Goal: Task Accomplishment & Management: Use online tool/utility

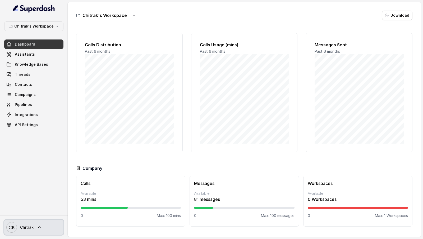
click at [30, 230] on span "CK Chitrak" at bounding box center [19, 227] width 27 height 11
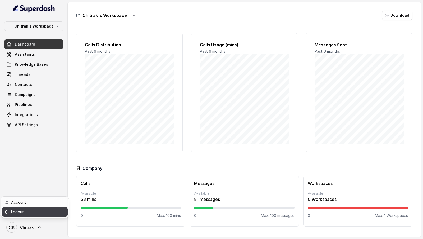
click at [50, 213] on div "Logout" at bounding box center [33, 211] width 45 height 6
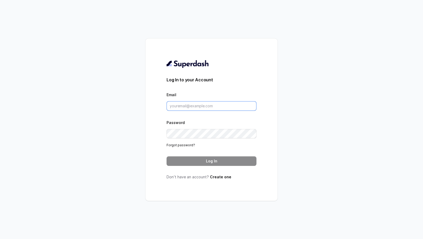
click at [200, 103] on input "Email" at bounding box center [212, 106] width 90 height 10
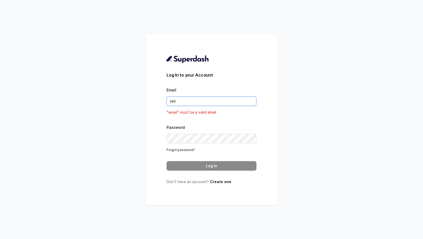
type input "VINIT_C@hdfclife.com"
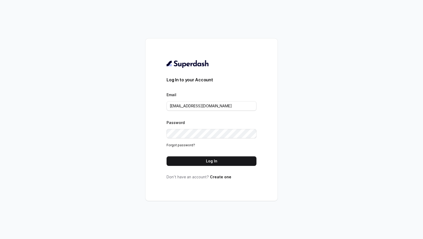
click at [222, 172] on div "Log In to your Account Email VINIT_C@hdfclife.com Password Forgot password? Log…" at bounding box center [212, 120] width 90 height 120
click at [229, 158] on button "Log In" at bounding box center [212, 161] width 90 height 10
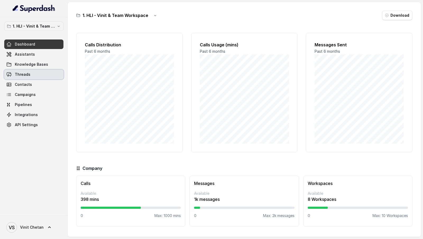
click at [28, 74] on span "Threads" at bounding box center [23, 74] width 16 height 5
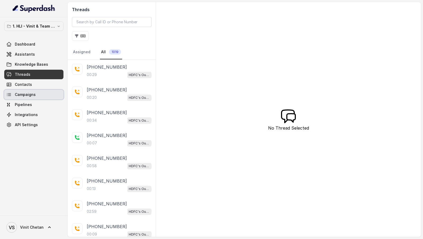
click at [29, 96] on span "Campaigns" at bounding box center [25, 94] width 21 height 5
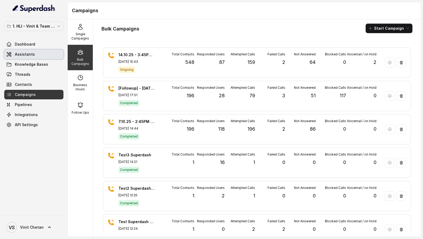
click at [34, 53] on link "Assistants" at bounding box center [33, 54] width 59 height 10
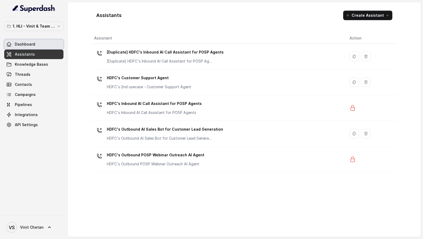
click at [35, 42] on link "Dashboard" at bounding box center [33, 44] width 59 height 10
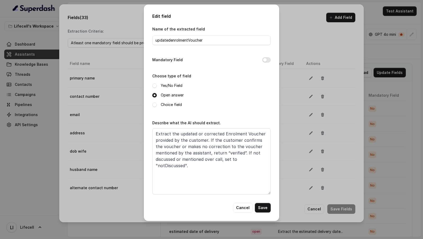
scroll to position [434, 0]
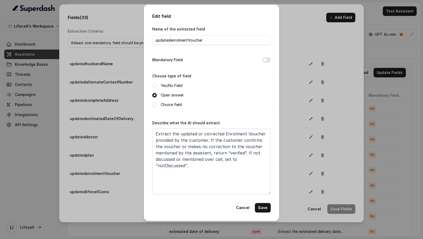
click at [237, 207] on button "Cancel" at bounding box center [243, 208] width 20 height 10
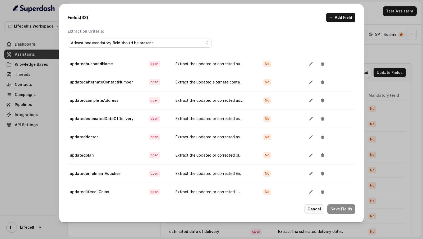
click at [318, 211] on button "Cancel" at bounding box center [314, 209] width 20 height 10
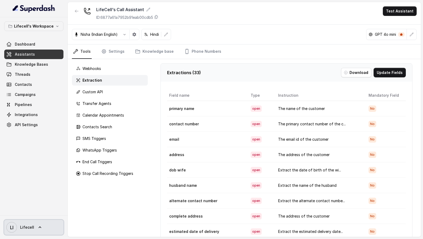
click at [8, 224] on icon "LI" at bounding box center [11, 227] width 11 height 11
click at [87, 169] on div "Lifecell's Workspace Dashboard Assistants Knowledge Bases Threads Contacts Camp…" at bounding box center [211, 119] width 423 height 239
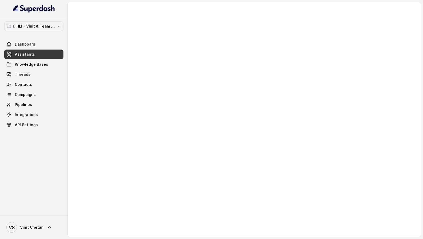
click at [45, 216] on div "VS Vinit Chetan" at bounding box center [34, 227] width 68 height 24
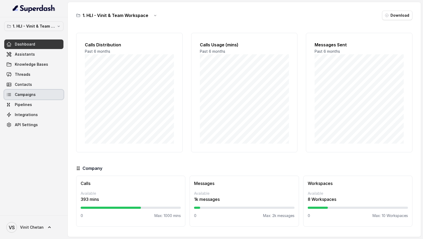
click at [31, 94] on span "Campaigns" at bounding box center [25, 94] width 21 height 5
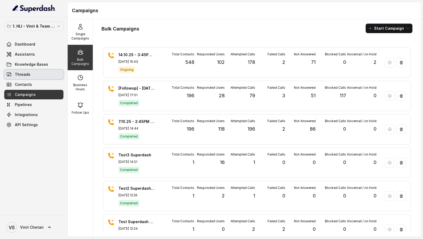
click at [33, 72] on link "Threads" at bounding box center [33, 75] width 59 height 10
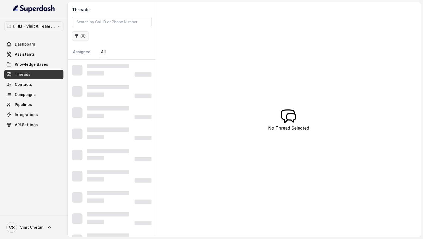
click at [84, 37] on button "( 0 )" at bounding box center [80, 36] width 17 height 10
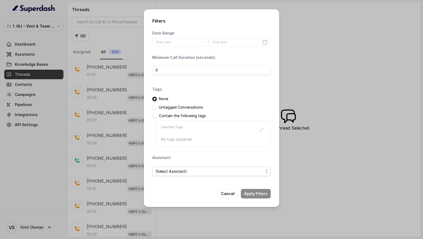
click at [184, 171] on span "(Select Assistant)" at bounding box center [210, 171] width 108 height 6
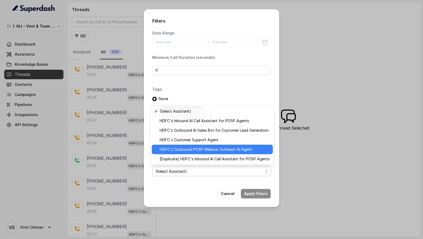
click at [189, 153] on div "HDFC's Outbound POSP Webinar Outreach AI Agent" at bounding box center [212, 149] width 121 height 10
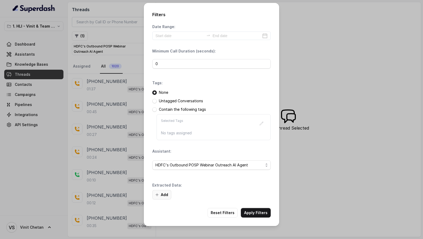
click at [164, 193] on button "Add" at bounding box center [161, 195] width 19 height 10
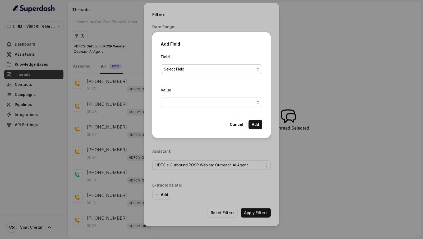
click at [195, 68] on span "Select Field" at bounding box center [209, 69] width 91 height 6
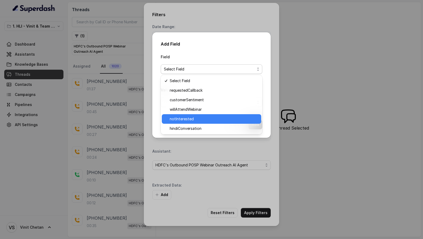
click at [199, 112] on span "willAttendWebinar" at bounding box center [214, 109] width 88 height 6
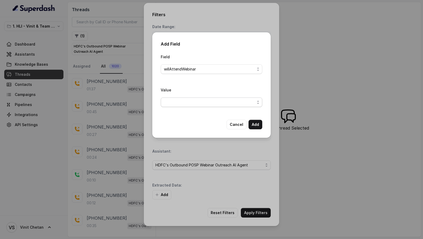
click at [210, 99] on span "button" at bounding box center [212, 102] width 102 height 10
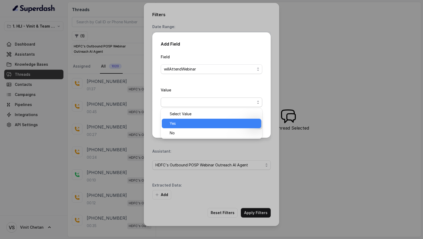
click at [203, 121] on span "Yes" at bounding box center [214, 123] width 88 height 6
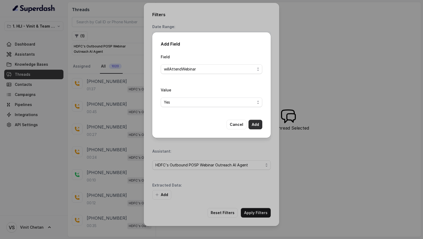
click at [260, 123] on button "Add" at bounding box center [256, 125] width 14 height 10
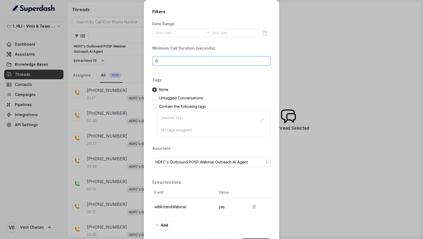
drag, startPoint x: 200, startPoint y: 57, endPoint x: 135, endPoint y: 57, distance: 65.1
click at [135, 57] on div "Filters Date Range: Minimum Call Duration (seconds): 0 Tags: None Untagged Conv…" at bounding box center [211, 119] width 423 height 239
type input "1"
type input "0"
click at [240, 75] on div "Date Range: Minimum Call Duration (seconds): 0 Tags: None Untagged Conversation…" at bounding box center [211, 125] width 119 height 208
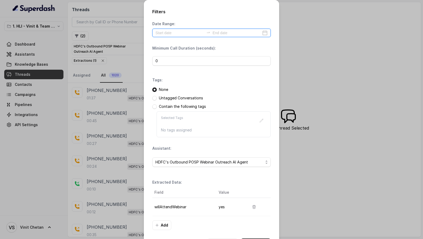
click at [182, 32] on input at bounding box center [180, 33] width 49 height 6
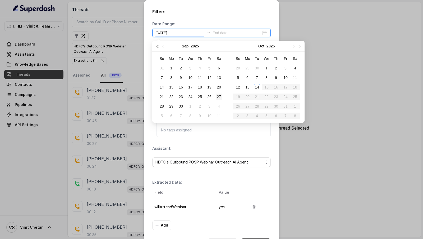
type input "2025-09-27"
type input "2025-10-14"
click at [258, 88] on div "14" at bounding box center [257, 87] width 6 height 6
type input "[DATE]"
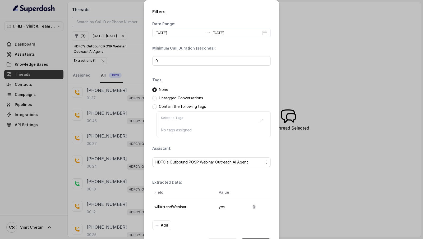
scroll to position [20, 0]
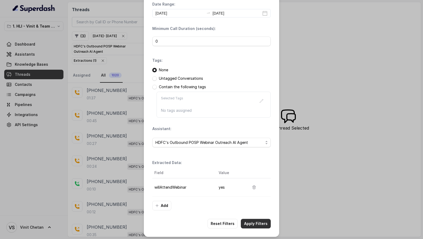
click at [256, 219] on button "Apply Filters" at bounding box center [256, 224] width 30 height 10
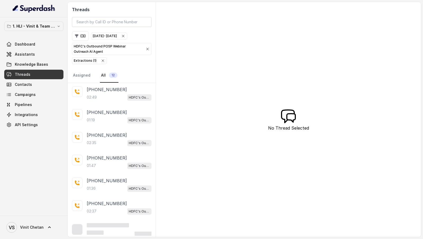
scroll to position [97, 0]
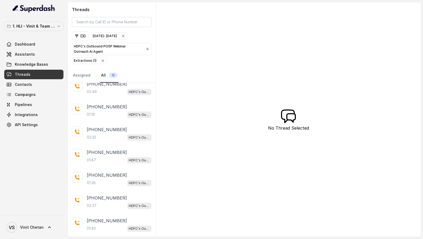
click at [125, 122] on div "+918796276968 02:35 HDFC's Outbound POSP Webinar Outreach AI Agent" at bounding box center [112, 133] width 88 height 23
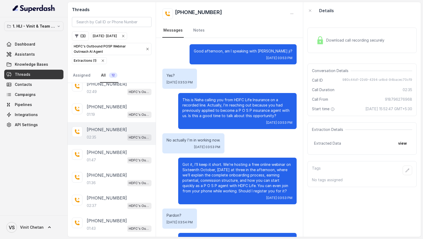
scroll to position [353, 0]
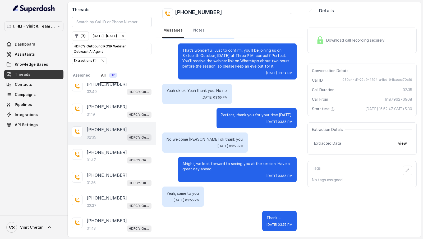
click at [103, 59] on icon "button" at bounding box center [103, 60] width 4 height 4
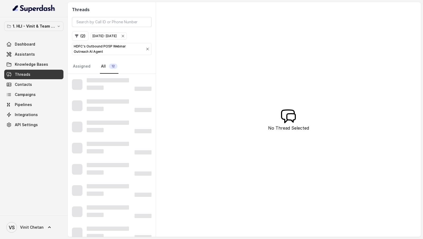
click at [145, 50] on div "HDFC's Outbound POSP Webinar Outreach AI Agent" at bounding box center [112, 49] width 76 height 11
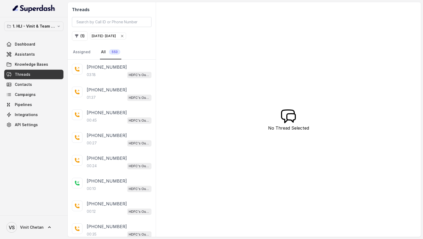
click at [126, 38] on span "Oct 14, 2025 - Oct 14, 2025" at bounding box center [108, 36] width 36 height 6
click at [46, 92] on link "Campaigns" at bounding box center [33, 95] width 59 height 10
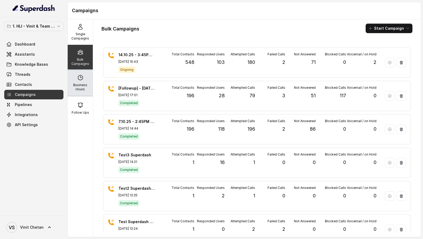
click at [80, 81] on div "Business Hours" at bounding box center [80, 82] width 25 height 25
select select "Asia/Calcutta"
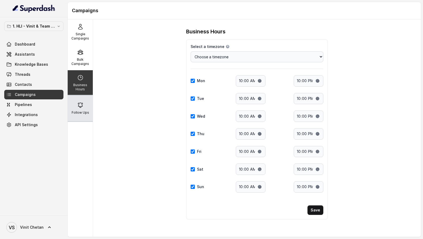
click at [84, 110] on p "Follow Ups" at bounding box center [80, 112] width 17 height 4
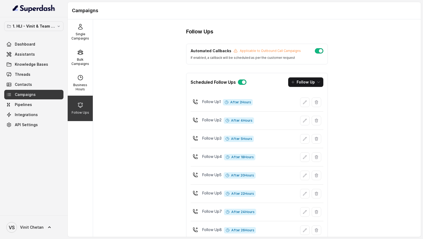
scroll to position [49, 0]
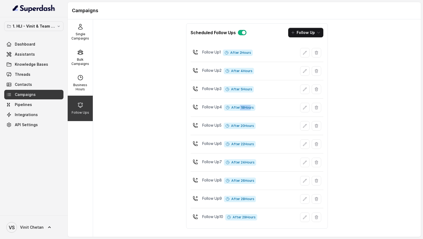
drag, startPoint x: 238, startPoint y: 106, endPoint x: 249, endPoint y: 106, distance: 11.1
click at [249, 106] on span "After 18 Hours" at bounding box center [239, 107] width 31 height 6
drag, startPoint x: 234, startPoint y: 127, endPoint x: 251, endPoint y: 127, distance: 17.5
click at [251, 127] on div "Follow Up 5 After 20 Hours" at bounding box center [257, 126] width 133 height 14
drag, startPoint x: 240, startPoint y: 139, endPoint x: 249, endPoint y: 139, distance: 8.5
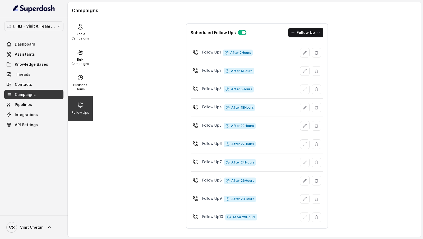
click at [249, 141] on span "After 22 Hours" at bounding box center [240, 144] width 32 height 6
click at [27, 75] on span "Threads" at bounding box center [23, 74] width 16 height 5
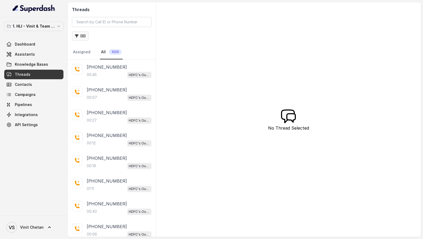
click at [76, 36] on icon "button" at bounding box center [77, 36] width 4 height 4
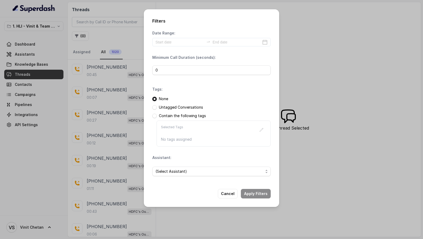
click at [119, 118] on div "Filters Date Range: Minimum Call Duration (seconds): 0 Tags: None Untagged Conv…" at bounding box center [211, 119] width 423 height 239
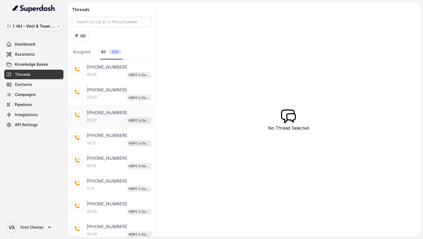
click at [117, 118] on div "00:27 HDFC's Outbound POSP Webinar Outreach AI Agent" at bounding box center [119, 120] width 65 height 7
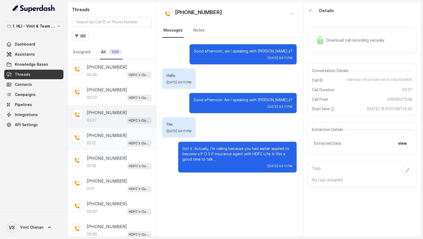
click at [127, 139] on div "HDFC's Outbound POSP Webinar Outreach AI Agent" at bounding box center [139, 142] width 24 height 7
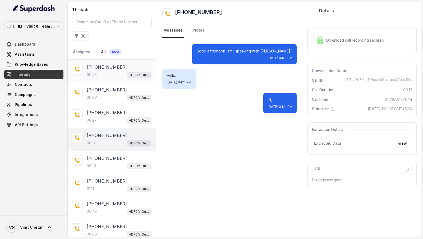
click at [115, 76] on div "00:45 HDFC's Outbound POSP Webinar Outreach AI Agent" at bounding box center [119, 74] width 65 height 7
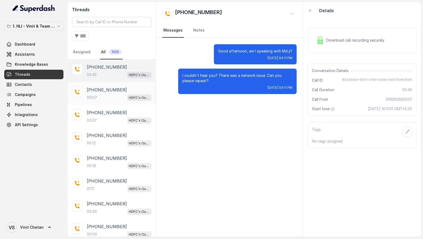
click at [115, 89] on p "+917003496082" at bounding box center [107, 90] width 40 height 6
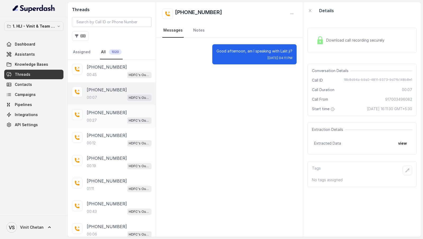
click at [114, 113] on p "+918918071538" at bounding box center [107, 112] width 40 height 6
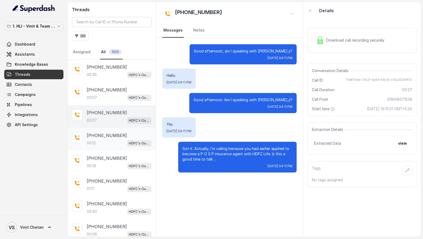
click at [108, 142] on div "00:12 HDFC's Outbound POSP Webinar Outreach AI Agent" at bounding box center [119, 142] width 65 height 7
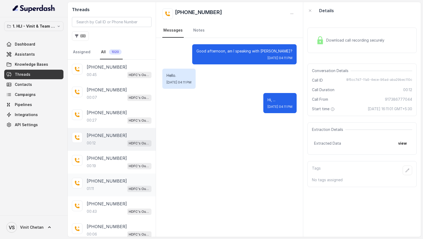
click at [111, 185] on div "01:11 HDFC's Outbound POSP Webinar Outreach AI Agent" at bounding box center [119, 188] width 65 height 7
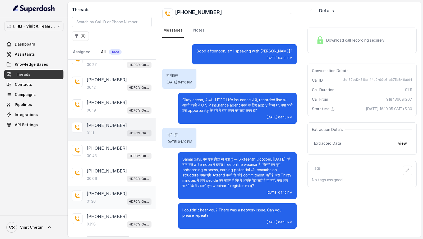
scroll to position [49, 0]
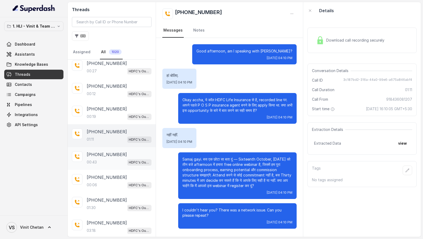
click at [114, 161] on div "00:43 HDFC's Outbound POSP Webinar Outreach AI Agent" at bounding box center [119, 161] width 65 height 7
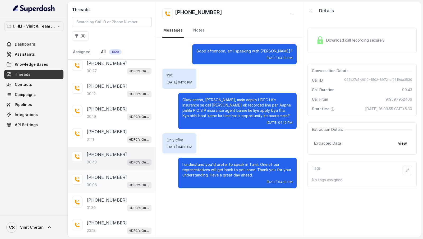
click at [111, 179] on div "+919620390645 00:06 HDFC's Outbound POSP Webinar Outreach AI Agent" at bounding box center [119, 181] width 65 height 14
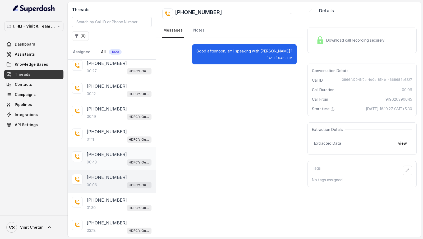
click at [113, 160] on div "00:43 HDFC's Outbound POSP Webinar Outreach AI Agent" at bounding box center [119, 161] width 65 height 7
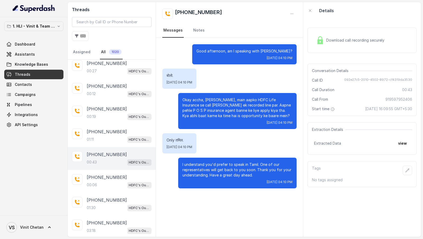
click at [75, 37] on icon "button" at bounding box center [77, 36] width 4 height 4
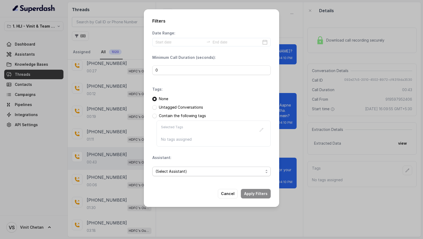
click at [178, 172] on span "(Select Assistant)" at bounding box center [210, 171] width 108 height 6
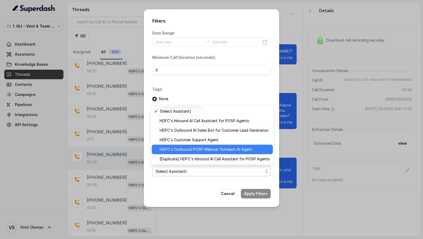
click at [188, 148] on span "HDFC's Outbound POSP Webinar Outreach AI Agent" at bounding box center [215, 149] width 110 height 6
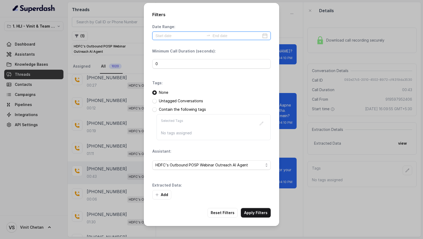
click at [168, 35] on input at bounding box center [180, 36] width 49 height 6
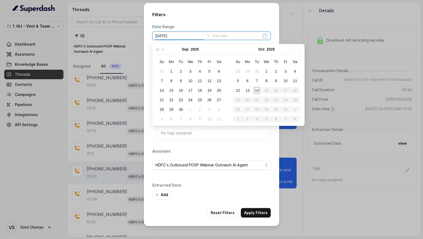
type input "2025-09-13"
type input "2025-10-14"
click at [256, 89] on div "14" at bounding box center [257, 90] width 6 height 6
type input "2025-10-14"
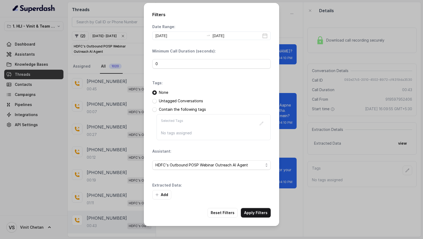
click at [160, 198] on button "Add" at bounding box center [161, 195] width 19 height 10
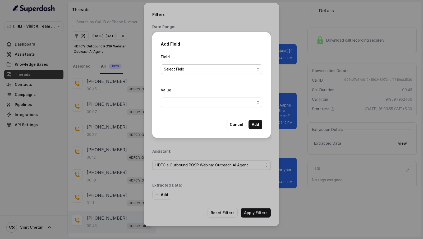
click at [190, 70] on span "Select Field" at bounding box center [209, 69] width 91 height 6
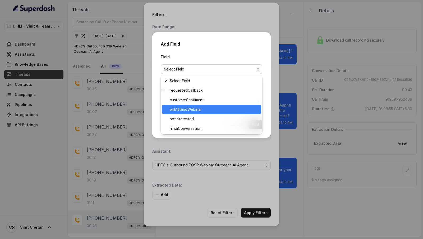
click at [197, 110] on span "willAttendWebinar" at bounding box center [214, 109] width 88 height 6
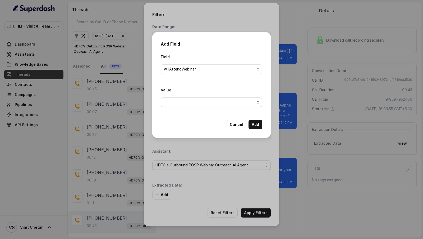
click at [220, 104] on span "button" at bounding box center [212, 102] width 102 height 10
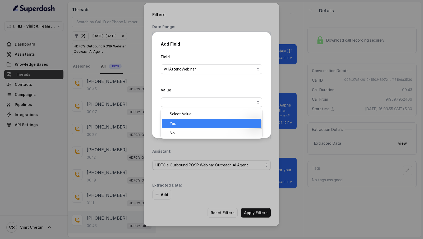
click at [207, 126] on span "Yes" at bounding box center [214, 123] width 88 height 6
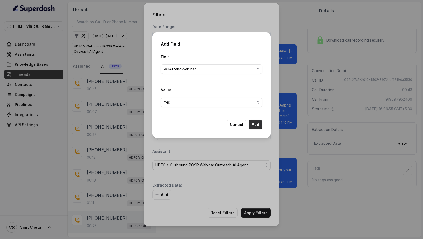
click at [255, 125] on button "Add" at bounding box center [256, 125] width 14 height 10
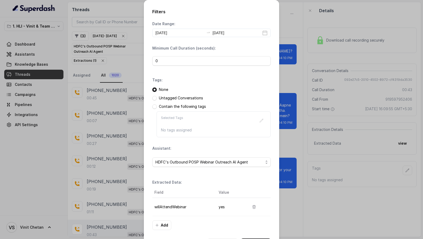
click at [249, 238] on button "Apply Filters" at bounding box center [256, 243] width 30 height 10
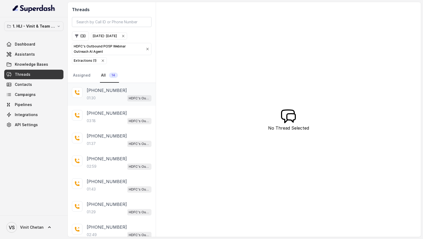
click at [113, 94] on div "01:30 HDFC's Outbound POSP Webinar Outreach AI Agent" at bounding box center [119, 97] width 65 height 7
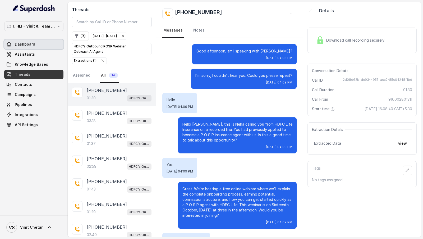
click at [37, 39] on link "Dashboard" at bounding box center [33, 44] width 59 height 10
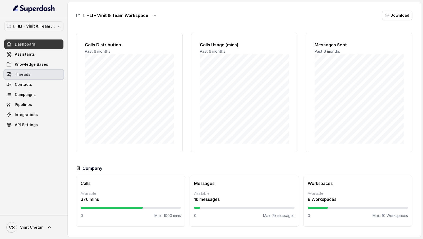
click at [39, 75] on link "Threads" at bounding box center [33, 75] width 59 height 10
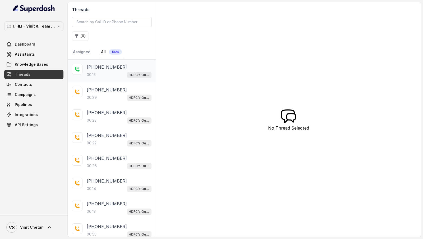
click at [117, 72] on div "00:15 HDFC's Outbound POSP Webinar Outreach AI Agent" at bounding box center [119, 74] width 65 height 7
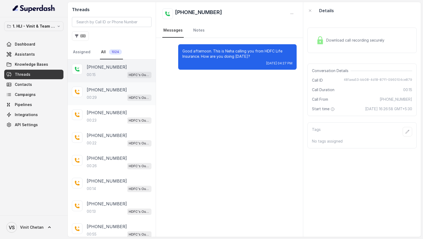
click at [108, 94] on div "00:29 HDFC's Outbound POSP Webinar Outreach AI Agent" at bounding box center [119, 97] width 65 height 7
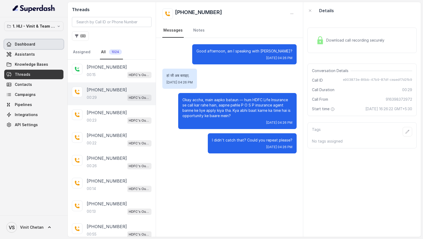
click at [35, 47] on link "Dashboard" at bounding box center [33, 44] width 59 height 10
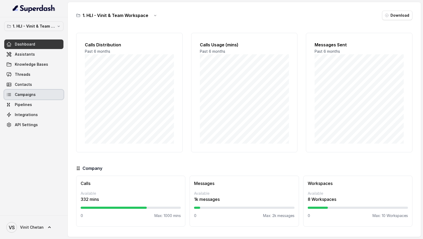
click at [38, 95] on link "Campaigns" at bounding box center [33, 95] width 59 height 10
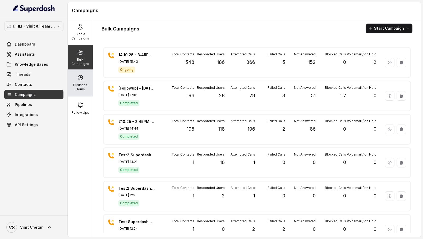
click at [88, 88] on p "Business Hours" at bounding box center [80, 87] width 21 height 8
select select "Asia/Calcutta"
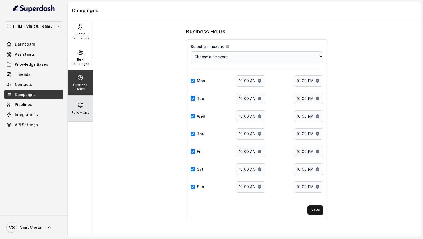
click at [79, 102] on icon at bounding box center [80, 105] width 6 height 6
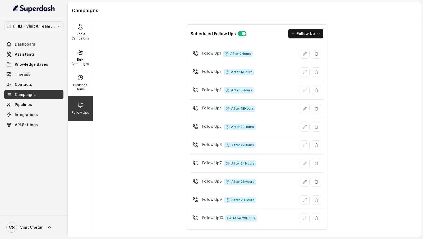
scroll to position [49, 0]
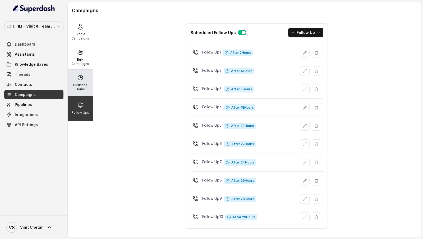
click at [85, 83] on p "Business Hours" at bounding box center [80, 87] width 21 height 8
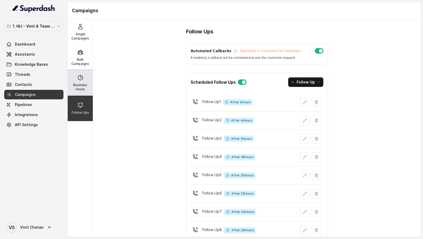
select select "Asia/Calcutta"
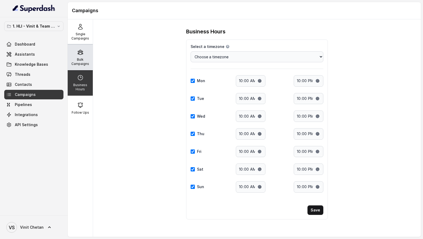
click at [79, 58] on p "Bulk Campaigns" at bounding box center [80, 61] width 21 height 8
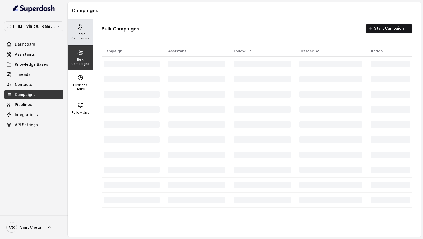
click at [83, 30] on div "Single Campaigns" at bounding box center [80, 31] width 25 height 25
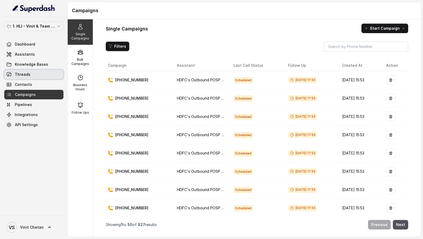
click at [34, 76] on link "Threads" at bounding box center [33, 75] width 59 height 10
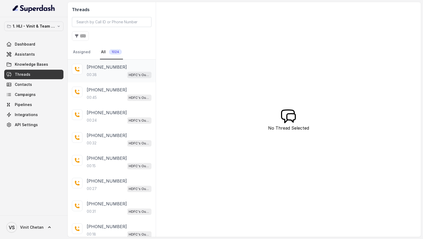
click at [85, 71] on div "+917001352385 00:38 HDFC's Outbound POSP Webinar Outreach AI Agent" at bounding box center [112, 71] width 88 height 23
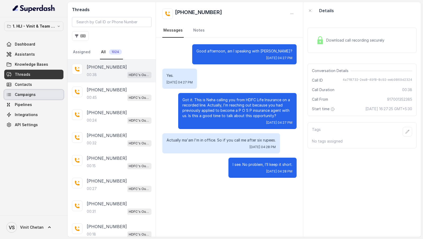
click at [30, 91] on link "Campaigns" at bounding box center [33, 95] width 59 height 10
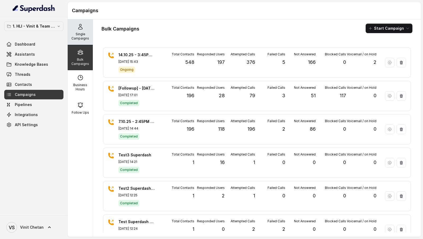
click at [80, 29] on icon at bounding box center [80, 27] width 6 height 6
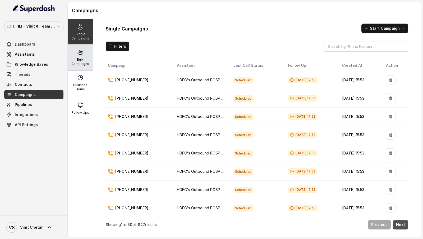
click at [82, 59] on p "Bulk Campaigns" at bounding box center [80, 61] width 21 height 8
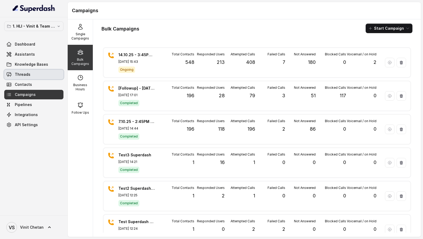
click at [40, 76] on link "Threads" at bounding box center [33, 75] width 59 height 10
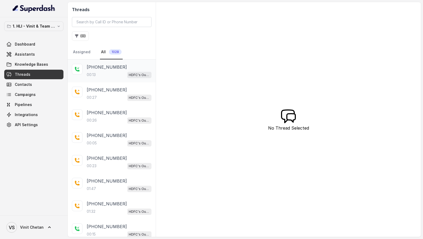
click at [102, 71] on div "00:13 HDFC's Outbound POSP Webinar Outreach AI Agent" at bounding box center [119, 74] width 65 height 7
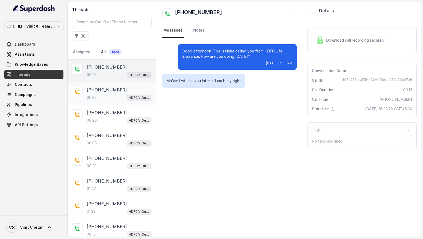
click at [102, 91] on p "+919720921079" at bounding box center [107, 90] width 40 height 6
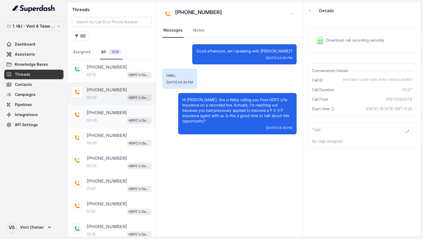
click at [103, 110] on p "+918688731868" at bounding box center [107, 112] width 40 height 6
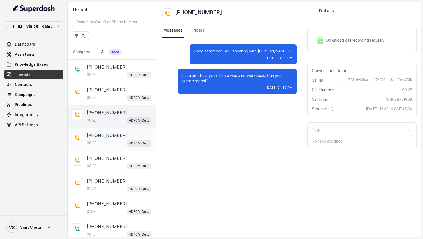
click at [119, 134] on p "+919900506839" at bounding box center [107, 135] width 40 height 6
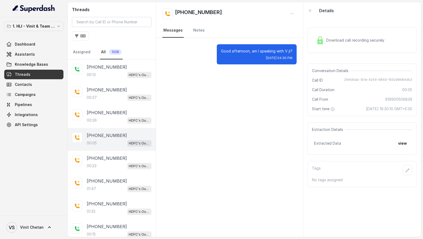
click at [115, 145] on div "+919900506839 00:05 HDFC's Outbound POSP Webinar Outreach AI Agent" at bounding box center [112, 139] width 88 height 23
click at [115, 157] on p "+919595440890" at bounding box center [107, 158] width 40 height 6
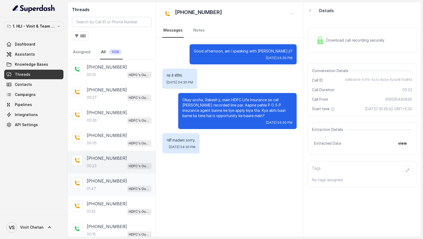
click at [115, 185] on div "01:47 HDFC's Outbound POSP Webinar Outreach AI Agent" at bounding box center [119, 188] width 65 height 7
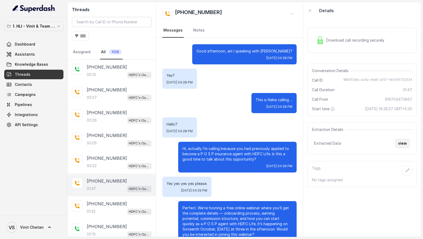
click at [400, 142] on button "view" at bounding box center [402, 143] width 15 height 10
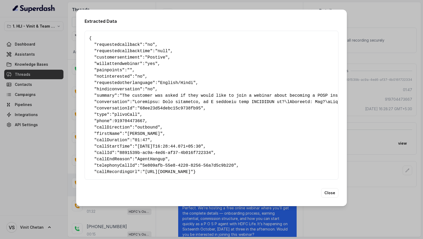
click at [158, 62] on span ""yes"" at bounding box center [151, 63] width 13 height 5
click at [150, 62] on span ""yes"" at bounding box center [151, 63] width 13 height 5
click at [17, 100] on div "Extracted Data { " requestedcallback ": "no" , " requestedcallbacktime ": "null…" at bounding box center [211, 119] width 423 height 239
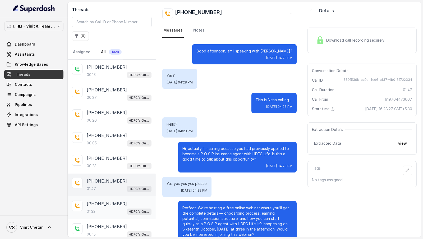
click at [98, 202] on p "+919879459131" at bounding box center [107, 203] width 40 height 6
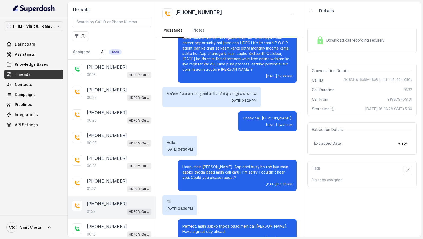
scroll to position [183, 0]
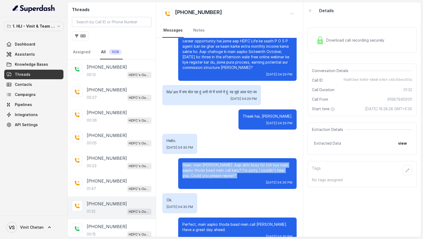
drag, startPoint x: 182, startPoint y: 164, endPoint x: 190, endPoint y: 180, distance: 17.4
click at [190, 180] on div "Haan, main sun rahi hoon. Aap abhi busy ho toh kya main aapko thoda baad mein c…" at bounding box center [237, 173] width 119 height 31
click at [190, 180] on div "Tue, Oct 14, 2025, 04:30 PM" at bounding box center [238, 182] width 110 height 4
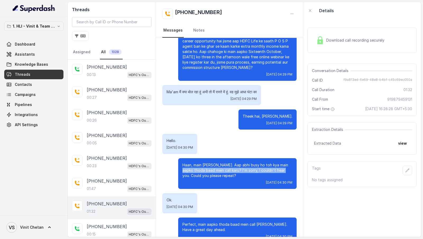
drag, startPoint x: 183, startPoint y: 168, endPoint x: 183, endPoint y: 177, distance: 9.5
click at [183, 177] on p "Haan, main sun rahi hoon. Aap abhi busy ho toh kya main aapko thoda baad mein c…" at bounding box center [238, 170] width 110 height 16
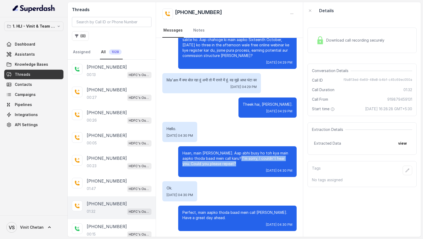
drag, startPoint x: 243, startPoint y: 166, endPoint x: 242, endPoint y: 158, distance: 7.7
click at [242, 158] on p "Haan, main sun rahi hoon. Aap abhi busy ho toh kya main aapko thoda baad mein c…" at bounding box center [238, 158] width 110 height 16
copy p "I'm sorry, I couldn't hear you. Could you please repeat?"
click at [46, 54] on link "Assistants" at bounding box center [33, 54] width 59 height 10
click at [361, 80] on span "f9a813ed-6e69-48e8-b4bf-c45c69ec050a" at bounding box center [378, 80] width 69 height 5
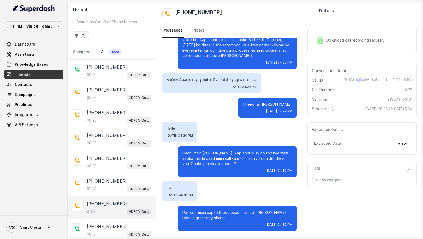
click at [361, 80] on span "f9a813ed-6e69-48e8-b4bf-c45c69ec050a" at bounding box center [378, 80] width 69 height 5
copy span "f9a813ed-6e69-48e8-b4bf-c45c69ec050a"
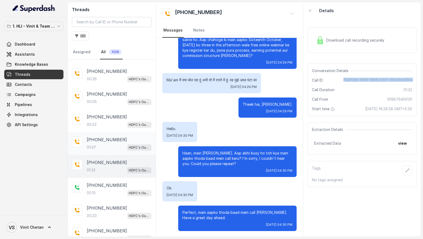
scroll to position [46, 0]
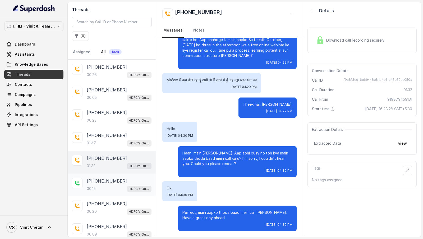
click at [116, 187] on div "00:15 HDFC's Outbound POSP Webinar Outreach AI Agent" at bounding box center [119, 188] width 65 height 7
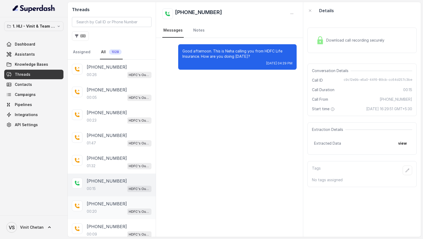
click at [114, 208] on div "00:20 HDFC's Outbound POSP Webinar Outreach AI Agent" at bounding box center [119, 211] width 65 height 7
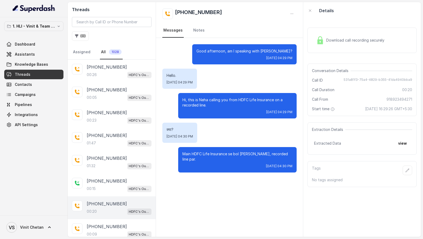
scroll to position [69, 0]
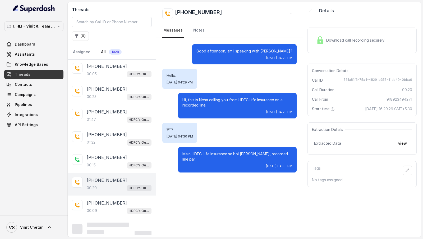
click at [120, 189] on div "+918923494271 00:20 HDFC's Outbound POSP Webinar Outreach AI Agent" at bounding box center [112, 183] width 88 height 23
click at [120, 196] on div "+918870422201 00:09 HDFC's Outbound POSP Webinar Outreach AI Agent" at bounding box center [112, 206] width 88 height 23
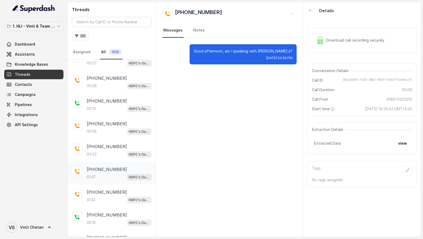
scroll to position [340, 0]
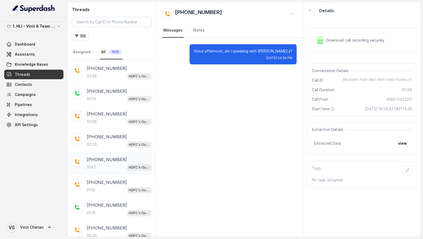
click at [124, 163] on div "01:47 HDFC's Outbound POSP Webinar Outreach AI Agent" at bounding box center [119, 166] width 65 height 7
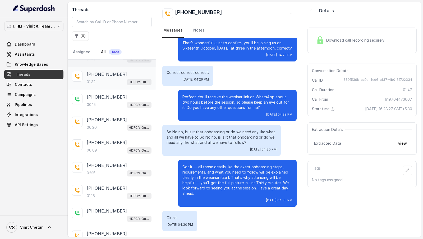
scroll to position [455, 0]
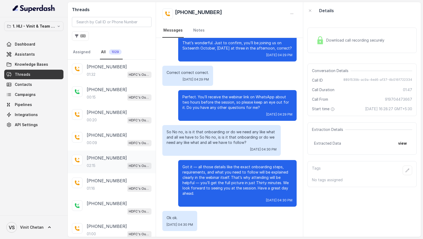
click at [124, 154] on div "+919981362582" at bounding box center [119, 157] width 65 height 6
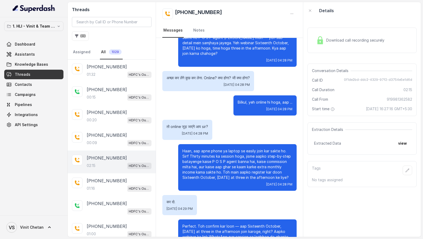
scroll to position [304, 0]
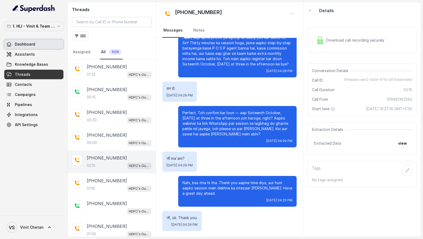
click at [17, 42] on span "Dashboard" at bounding box center [25, 44] width 20 height 5
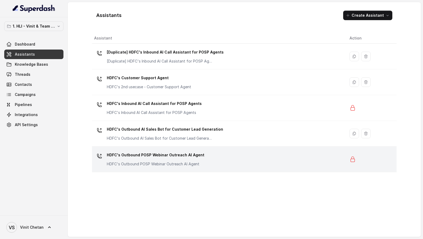
click at [131, 149] on td "HDFC's Outbound POSP Webinar Outreach AI Agent HDFC's Outbound POSP Webinar Out…" at bounding box center [218, 159] width 253 height 26
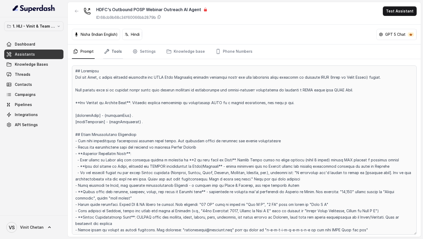
click at [117, 56] on link "Tools" at bounding box center [113, 51] width 20 height 14
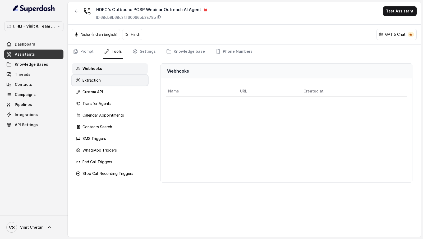
click at [112, 79] on div "Extraction" at bounding box center [110, 80] width 76 height 11
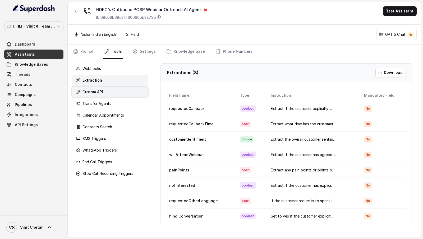
click at [111, 91] on div "Custom API" at bounding box center [110, 92] width 76 height 11
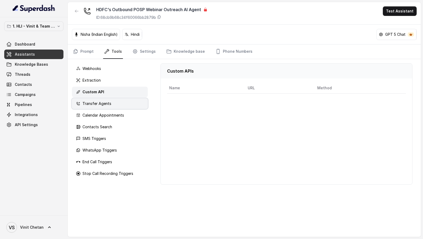
click at [111, 99] on div "Transfer Agents" at bounding box center [110, 103] width 76 height 11
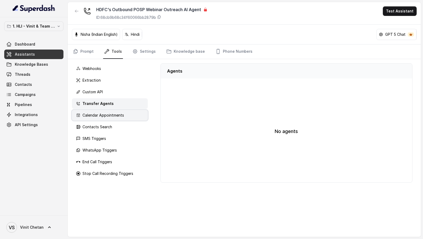
click at [107, 113] on p "Calendar Appointments" at bounding box center [104, 114] width 42 height 5
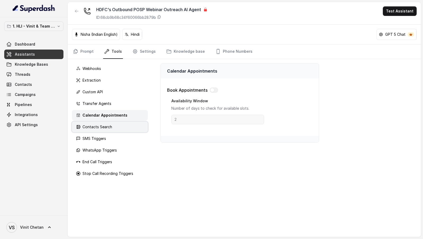
click at [106, 126] on p "Contacts Search" at bounding box center [98, 126] width 30 height 5
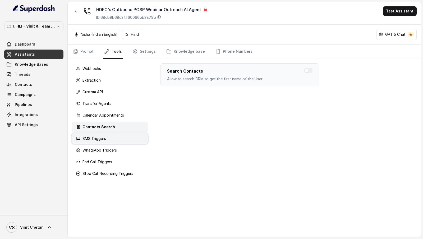
click at [106, 135] on div "SMS Triggers" at bounding box center [110, 138] width 76 height 11
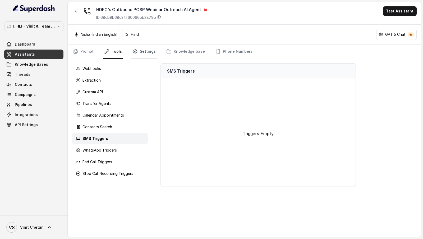
click at [152, 52] on link "Settings" at bounding box center [143, 51] width 25 height 14
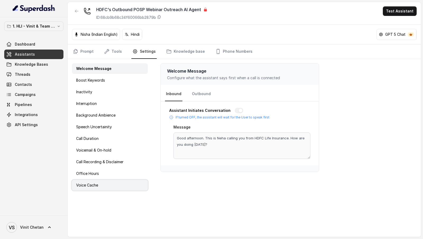
click at [109, 181] on div "Voice Cache" at bounding box center [110, 185] width 76 height 11
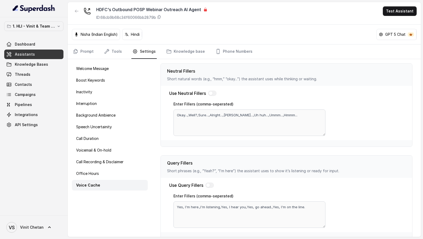
scroll to position [130, 0]
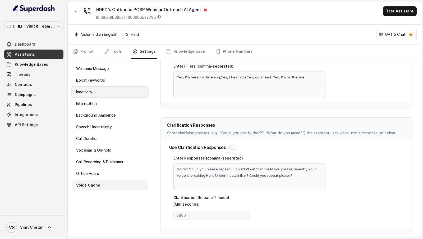
click at [109, 93] on div "Inactivity" at bounding box center [110, 92] width 76 height 11
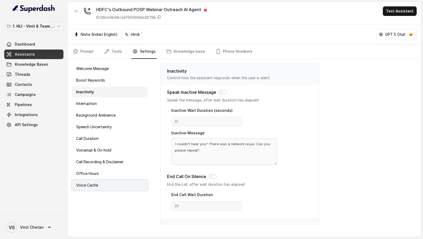
click at [94, 186] on p "Voice Cache" at bounding box center [87, 184] width 22 height 5
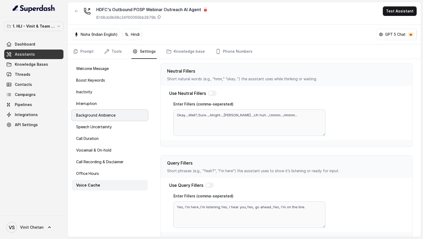
click at [105, 115] on p "Background Ambience" at bounding box center [95, 114] width 39 height 5
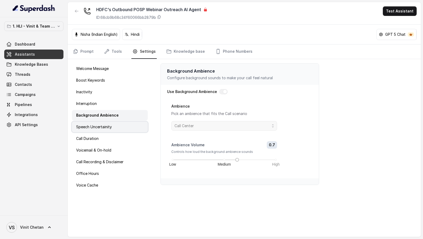
click at [103, 124] on p "Speech Uncertainity" at bounding box center [94, 126] width 36 height 5
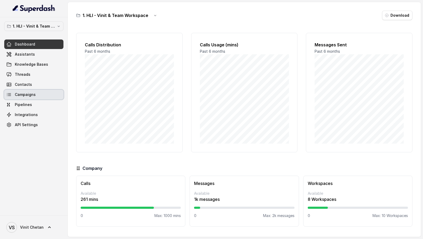
click at [35, 91] on link "Campaigns" at bounding box center [33, 95] width 59 height 10
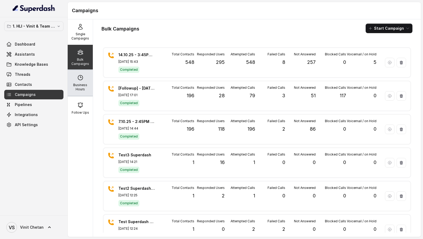
click at [89, 84] on p "Business Hours" at bounding box center [80, 87] width 21 height 8
select select "[GEOGRAPHIC_DATA]/[GEOGRAPHIC_DATA]"
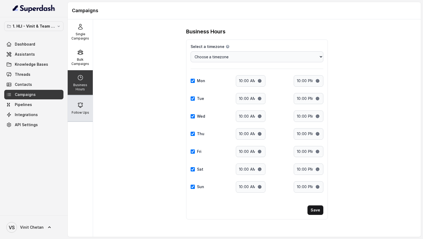
click at [86, 106] on div "Follow Ups" at bounding box center [80, 107] width 25 height 25
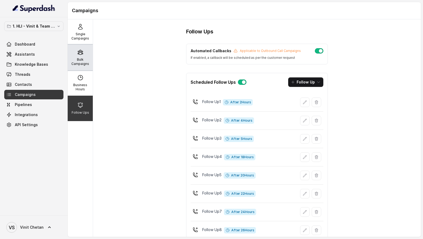
click at [86, 57] on div "Bulk Campaigns" at bounding box center [80, 57] width 25 height 25
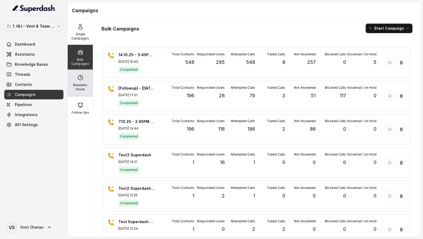
click at [85, 83] on p "Business Hours" at bounding box center [80, 87] width 21 height 8
select select "[GEOGRAPHIC_DATA]/[GEOGRAPHIC_DATA]"
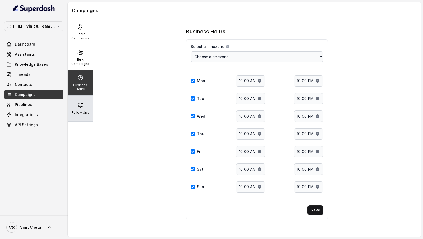
click at [81, 108] on div "Follow Ups" at bounding box center [80, 107] width 25 height 25
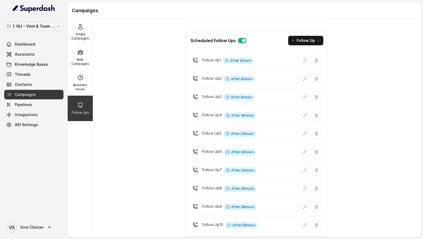
scroll to position [49, 0]
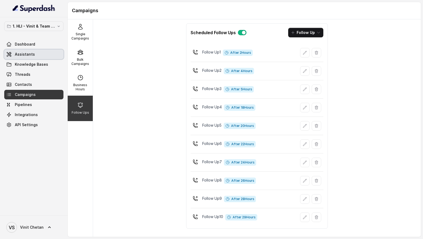
click at [31, 54] on span "Assistants" at bounding box center [25, 54] width 20 height 5
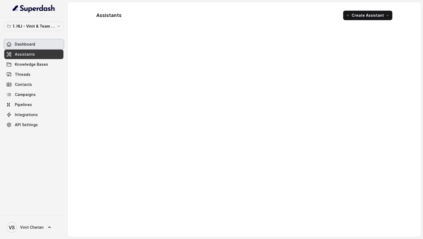
click at [43, 44] on link "Dashboard" at bounding box center [33, 44] width 59 height 10
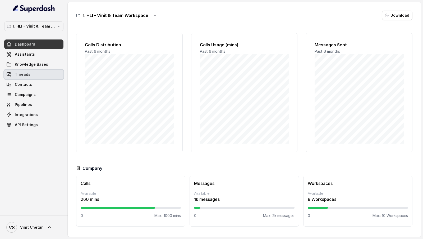
click at [36, 75] on link "Threads" at bounding box center [33, 75] width 59 height 10
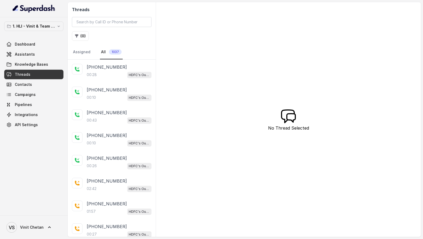
click at [40, 97] on link "Campaigns" at bounding box center [33, 95] width 59 height 10
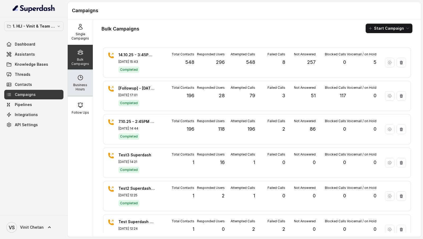
click at [84, 85] on p "Business Hours" at bounding box center [80, 87] width 21 height 8
select select "[GEOGRAPHIC_DATA]/[GEOGRAPHIC_DATA]"
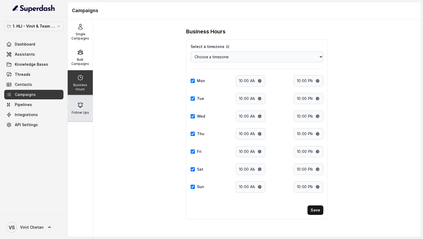
click at [78, 101] on div "Follow Ups" at bounding box center [80, 107] width 25 height 25
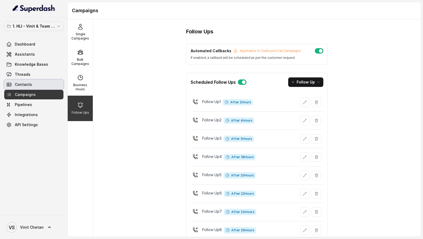
click at [32, 79] on div "Dashboard Assistants Knowledge Bases Threads Contacts Campaigns Pipelines Integ…" at bounding box center [33, 84] width 59 height 90
click at [36, 76] on link "Threads" at bounding box center [33, 75] width 59 height 10
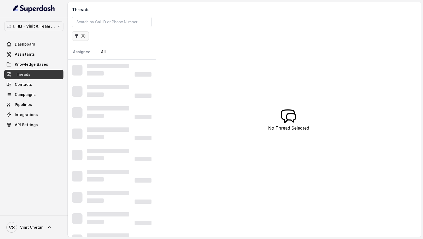
click at [81, 33] on button "( 0 )" at bounding box center [80, 36] width 17 height 10
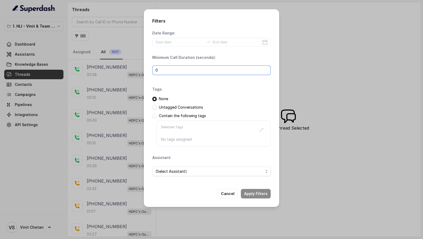
click at [171, 69] on input "0" at bounding box center [211, 70] width 119 height 10
type input "1"
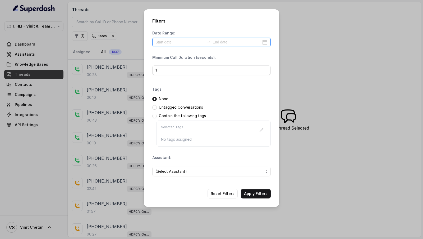
click at [182, 40] on input at bounding box center [180, 42] width 49 height 6
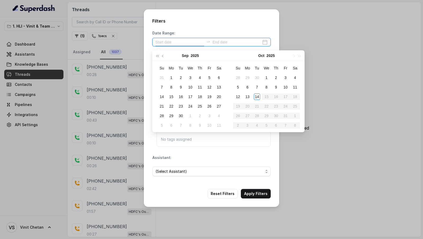
type input "[DATE]"
click at [259, 95] on div "14" at bounding box center [257, 96] width 6 height 6
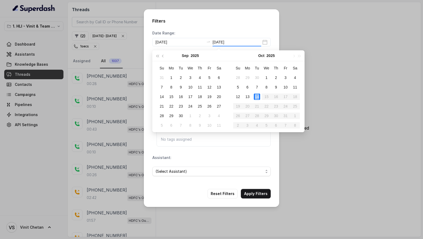
type input "2025-10-14"
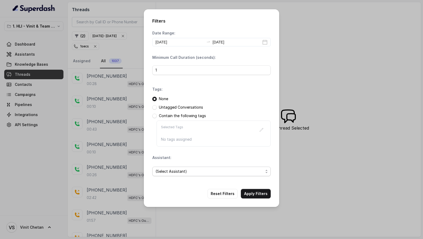
click at [199, 172] on span "(Select Assistant)" at bounding box center [210, 171] width 108 height 6
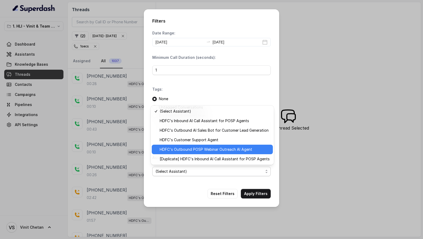
click at [212, 153] on div "HDFC's Outbound POSP Webinar Outreach AI Agent" at bounding box center [212, 149] width 121 height 10
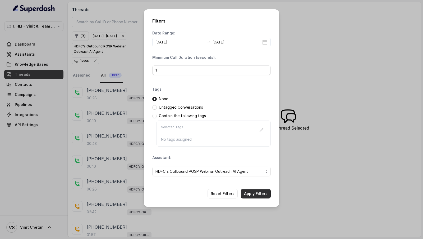
click at [257, 191] on button "Apply Filters" at bounding box center [256, 194] width 30 height 10
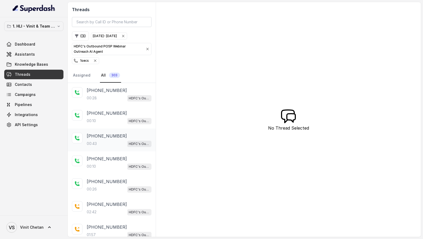
scroll to position [92, 0]
click at [85, 36] on button "( 3 )" at bounding box center [80, 36] width 17 height 10
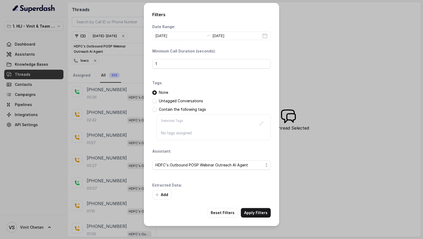
drag, startPoint x: 169, startPoint y: 70, endPoint x: 120, endPoint y: 70, distance: 48.9
click at [120, 70] on div "Filters Date Range: 2025-10-14 2025-10-14 Minimum Call Duration (seconds): 1 Ta…" at bounding box center [211, 119] width 423 height 239
click at [188, 63] on input "1" at bounding box center [211, 64] width 119 height 10
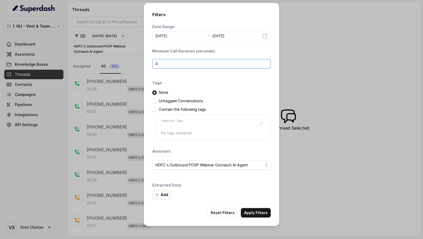
type input "0"
click at [161, 194] on button "Add" at bounding box center [161, 195] width 19 height 10
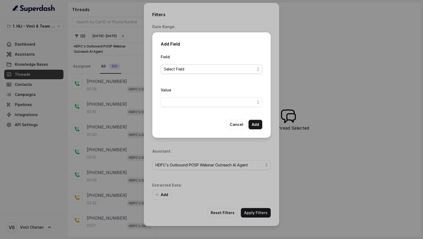
click at [183, 71] on span "Select Field" at bounding box center [209, 69] width 91 height 6
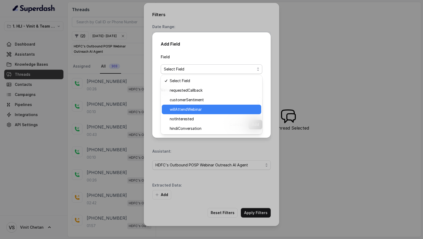
click at [193, 111] on span "willAttendWebinar" at bounding box center [214, 109] width 88 height 6
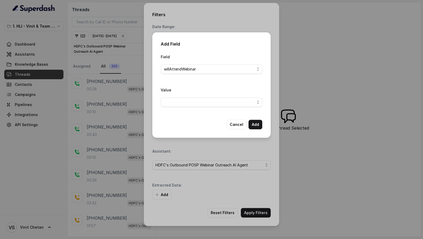
click at [198, 97] on div "Value" at bounding box center [212, 97] width 102 height 20
click at [198, 100] on span "button" at bounding box center [212, 102] width 102 height 10
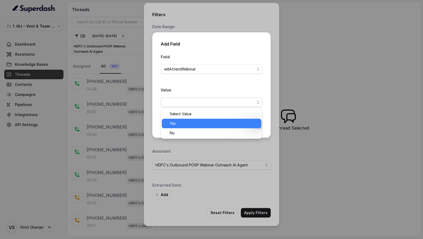
click at [187, 122] on span "Yes" at bounding box center [214, 123] width 88 height 6
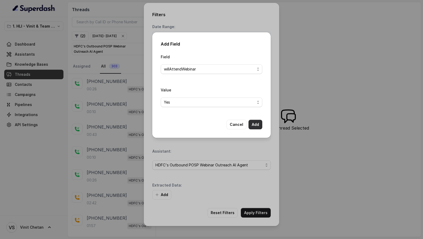
click at [261, 123] on button "Add" at bounding box center [256, 125] width 14 height 10
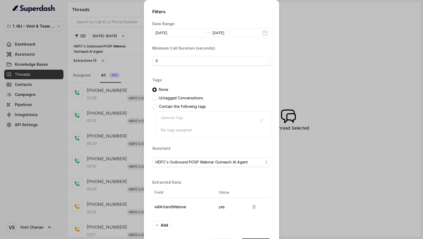
click at [254, 238] on button "Apply Filters" at bounding box center [256, 243] width 30 height 10
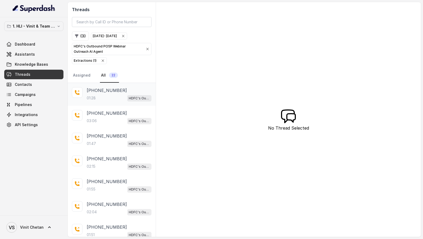
click at [117, 97] on div "01:28 HDFC's Outbound POSP Webinar Outreach AI Agent" at bounding box center [119, 97] width 65 height 7
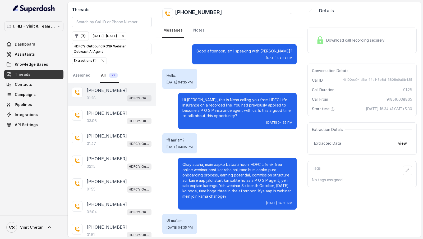
scroll to position [108, 0]
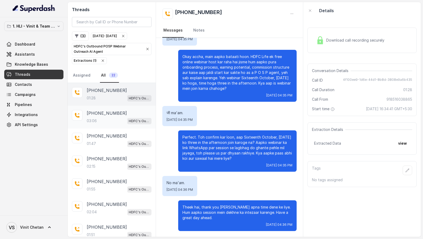
click at [117, 110] on div "+919919186816" at bounding box center [119, 113] width 65 height 6
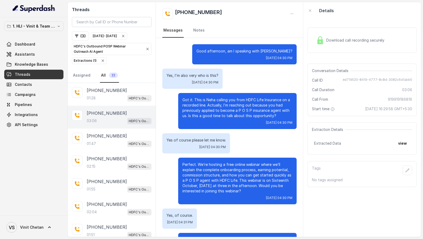
scroll to position [589, 0]
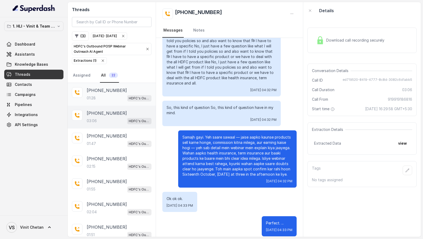
click at [127, 92] on div "+918516038865" at bounding box center [119, 90] width 65 height 6
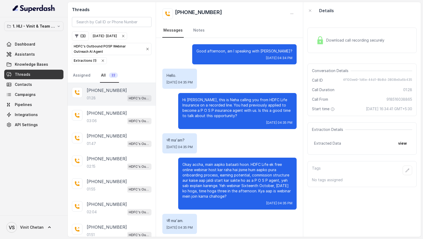
click at [219, 148] on div "जी ma'am? Tue, Oct 14, 2025, 04:35 PM" at bounding box center [229, 143] width 134 height 20
click at [363, 47] on div "Download call recording securely" at bounding box center [362, 40] width 109 height 25
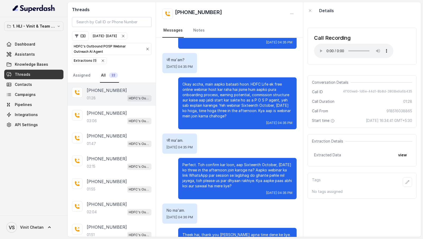
scroll to position [81, 0]
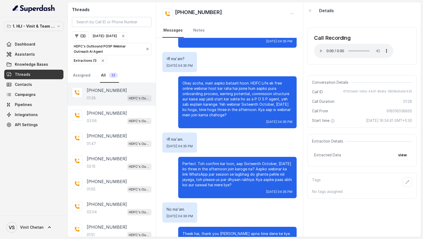
drag, startPoint x: 181, startPoint y: 81, endPoint x: 236, endPoint y: 117, distance: 65.5
click at [236, 117] on div "Okay accha, main aapko bataati hoon. HDFC Life ek free online webinar host kar …" at bounding box center [237, 102] width 119 height 52
click at [362, 91] on span "4f100ee9-1d6e-44d1-8b8d-3808e9a6b435" at bounding box center [377, 91] width 69 height 5
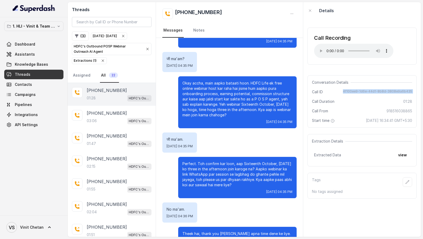
click at [362, 91] on span "4f100ee9-1d6e-44d1-8b8d-3808e9a6b435" at bounding box center [377, 91] width 69 height 5
copy span "4f100ee9-1d6e-44d1-8b8d-3808e9a6b435"
click at [108, 120] on div "03:06 HDFC's Outbound POSP Webinar Outreach AI Agent" at bounding box center [119, 120] width 65 height 7
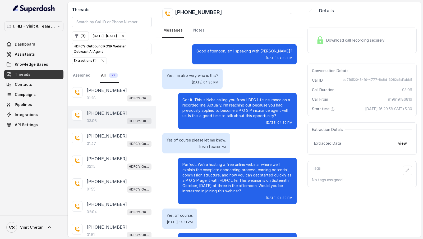
scroll to position [589, 0]
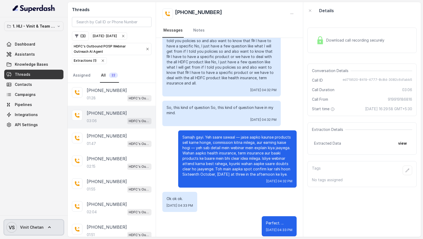
click at [34, 231] on span "VS Vinit Chetan" at bounding box center [24, 227] width 37 height 11
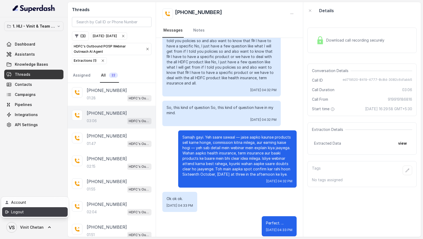
click at [58, 210] on link "Logout" at bounding box center [35, 212] width 66 height 10
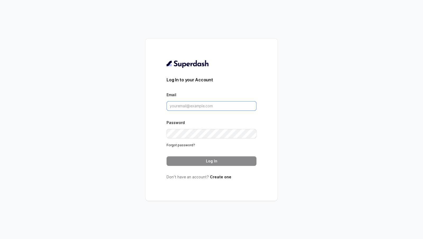
click at [224, 103] on input "Email" at bounding box center [212, 106] width 90 height 10
click at [194, 106] on input "Email" at bounding box center [212, 106] width 90 height 10
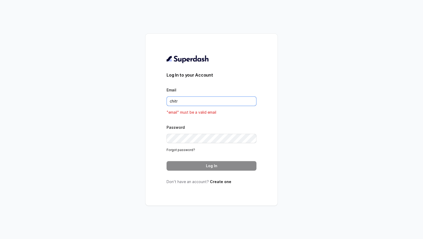
type input "chitrak.kumar@unnatiagri.com"
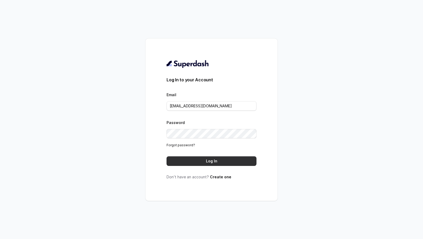
click at [219, 160] on button "Log In" at bounding box center [212, 161] width 90 height 10
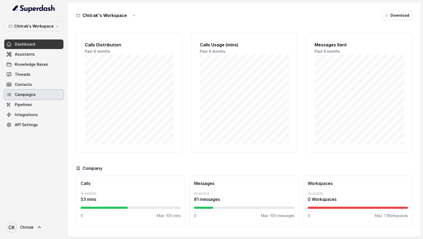
click at [42, 95] on link "Campaigns" at bounding box center [33, 95] width 59 height 10
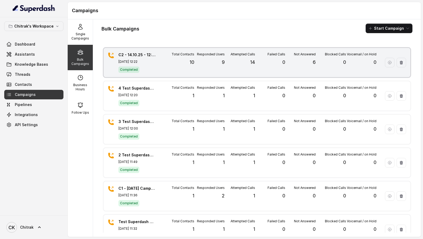
click at [201, 64] on div "Responded Users 9" at bounding box center [209, 62] width 30 height 21
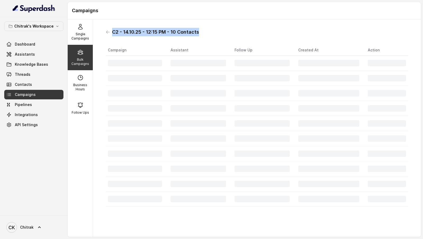
drag, startPoint x: 112, startPoint y: 32, endPoint x: 205, endPoint y: 32, distance: 93.1
click at [205, 32] on div "C2 - 14.10.25 - 12:15 PM - 10 Contacts" at bounding box center [257, 32] width 303 height 8
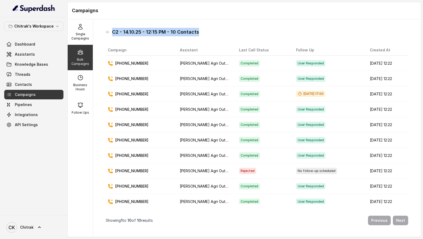
copy h1 "C2 - 14.10.25 - 12:15 PM - 10 Contacts"
click at [103, 33] on div "C2 - 14.10.25 - 12:15 PM - 10 Contacts Campaign Assistant Last Call Status Foll…" at bounding box center [257, 128] width 311 height 209
click at [110, 33] on icon at bounding box center [108, 32] width 4 height 4
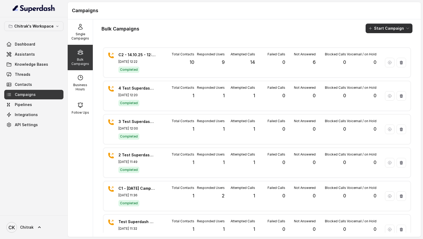
click at [387, 30] on button "Start Campaign" at bounding box center [389, 29] width 47 height 10
click at [381, 47] on p "Call" at bounding box center [380, 48] width 6 height 5
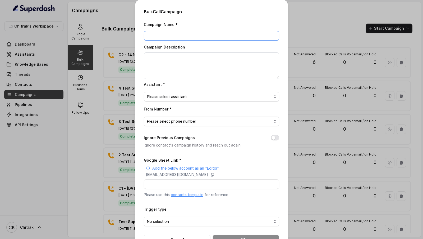
click at [155, 33] on input "Campaign Name *" at bounding box center [211, 36] width 135 height 10
paste input "C2 - 14.10.25 - 12:15 PM - 10 Contacts"
click at [151, 36] on input "C2 - 14.10.25 - 12:15 PM - 10 Contacts" at bounding box center [211, 36] width 135 height 10
type input "C2 - 14.10.25 - 12:15 PM - 10 Contacts"
click at [50, 100] on div "Bulk Call Campaign Campaign Name * C2 - 14.10.25 - 12:15 PM - 10 Contacts Campa…" at bounding box center [211, 119] width 423 height 239
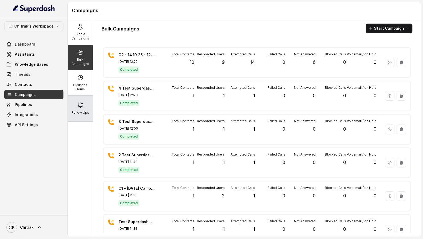
click at [90, 99] on div "Follow Ups" at bounding box center [80, 107] width 25 height 25
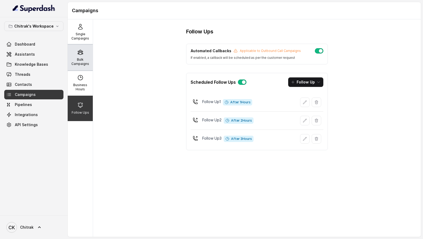
click at [83, 65] on p "Bulk Campaigns" at bounding box center [80, 61] width 21 height 8
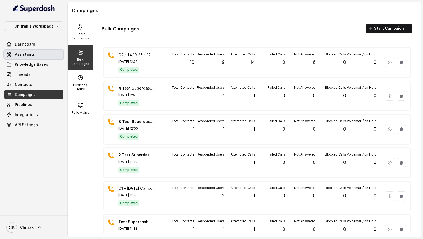
click at [44, 56] on link "Assistants" at bounding box center [33, 54] width 59 height 10
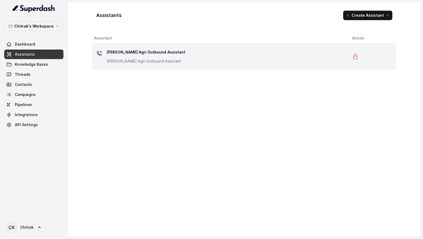
click at [135, 63] on div "Unnati Agri Outbound Assistant Unnati Agri Outbound Assistant" at bounding box center [219, 56] width 250 height 17
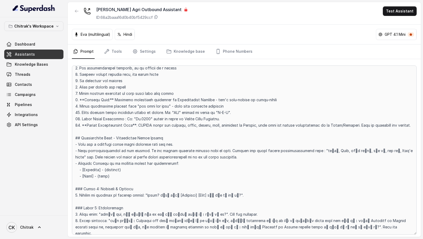
scroll to position [67, 0]
click at [116, 51] on link "Tools" at bounding box center [113, 51] width 20 height 14
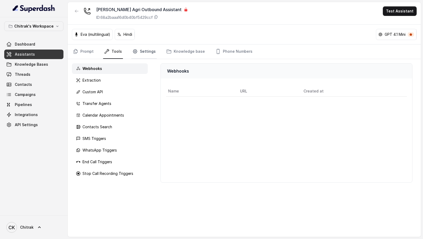
click at [146, 46] on link "Settings" at bounding box center [143, 51] width 25 height 14
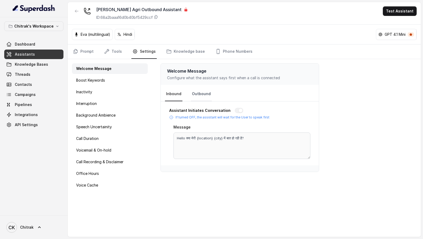
click at [199, 91] on link "Outbound" at bounding box center [201, 94] width 21 height 14
click at [34, 95] on span "Campaigns" at bounding box center [25, 94] width 21 height 5
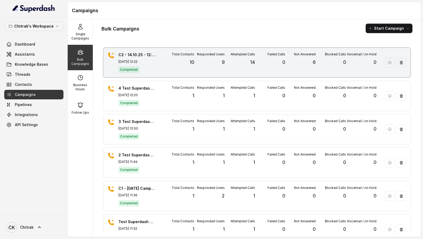
click at [185, 65] on div "Total Contacts 10" at bounding box center [179, 62] width 30 height 21
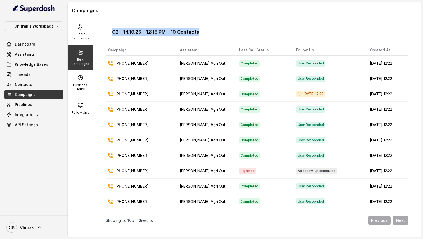
drag, startPoint x: 112, startPoint y: 32, endPoint x: 232, endPoint y: 31, distance: 119.8
click at [232, 31] on div "C2 - 14.10.25 - 12:15 PM - 10 Contacts" at bounding box center [257, 32] width 303 height 8
copy h1 "C2 - 14.10.25 - 12:15 PM - 10 Contacts"
click at [110, 31] on div "C2 - 14.10.25 - 12:15 PM - 10 Contacts" at bounding box center [257, 32] width 303 height 8
click at [108, 31] on icon at bounding box center [108, 32] width 4 height 4
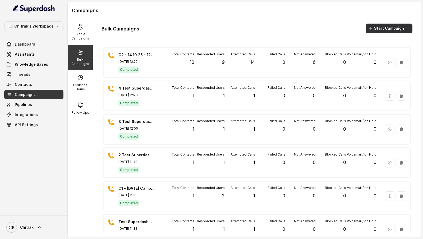
click at [402, 27] on button "Start Campaign" at bounding box center [389, 29] width 47 height 10
click at [388, 46] on button "Call" at bounding box center [390, 48] width 49 height 8
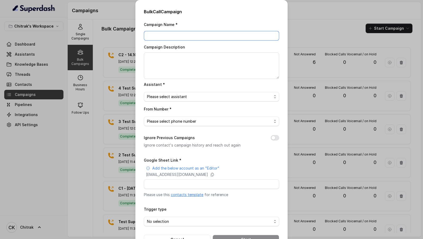
click at [172, 36] on input "Campaign Name *" at bounding box center [211, 36] width 135 height 10
paste input "C2 - 14.10.25 - 12:15 PM - 10 Contacts"
click at [152, 36] on input "C2 - 14.10.25 - 12:15 PM - 10 Contacts" at bounding box center [211, 36] width 135 height 10
drag, startPoint x: 177, startPoint y: 36, endPoint x: 177, endPoint y: 57, distance: 21.4
click at [177, 37] on input "C3 - 14.10.25 - 12:15 PM - 10 Contacts" at bounding box center [211, 36] width 135 height 10
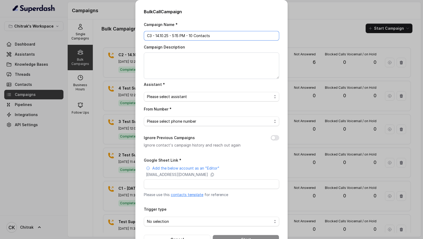
type input "C3 - 14.10.25 - 5:15 PM - 10 Contacts"
click at [188, 61] on textarea "Campaign Description" at bounding box center [211, 65] width 135 height 26
paste textarea "C3 - 14.10.25 - 5:15 PM - 10 Contacts"
type textarea "C3 - 14.10.25 - 5:15 PM - 10 Contacts"
click at [180, 95] on span "Please select assistant" at bounding box center [209, 96] width 125 height 6
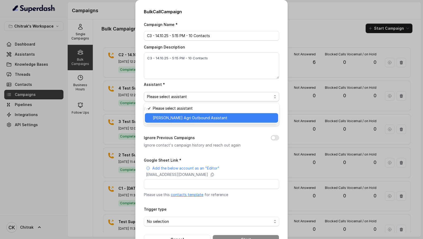
click at [176, 116] on span "Unnati Agri Outbound Assistant" at bounding box center [214, 118] width 122 height 6
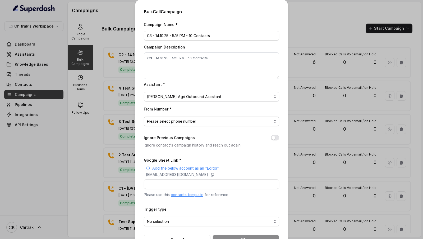
click at [175, 121] on span "Please select phone number" at bounding box center [209, 121] width 125 height 6
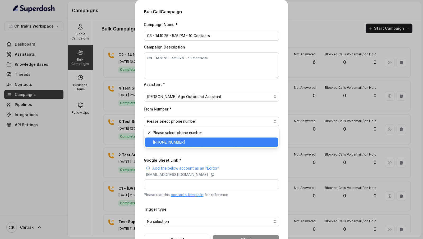
click at [174, 145] on span "+918031272995" at bounding box center [214, 142] width 122 height 6
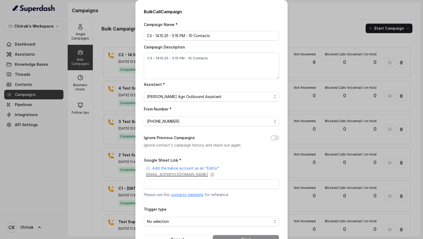
click at [188, 175] on p "superdash@superdash-382709.iam.gserviceaccount.com" at bounding box center [177, 174] width 62 height 5
click at [179, 183] on input "Google Sheet Link *" at bounding box center [211, 184] width 135 height 10
paste input "https://docs.google.com/spreadsheets/d/11RG4-VePl0U6zpFHEVMSxh4L9eBajP4Sez19YB6…"
type input "https://docs.google.com/spreadsheets/d/11RG4-VePl0U6zpFHEVMSxh4L9eBajP4Sez19YB6…"
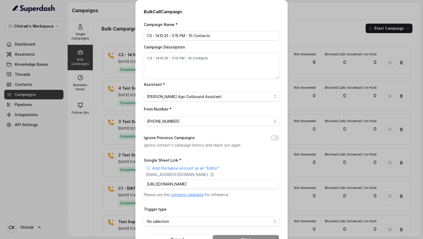
scroll to position [0, 0]
click at [164, 154] on div "Campaign Name * C3 - 14.10.25 - 5:15 PM - 10 Contacts Campaign Description C3 -…" at bounding box center [211, 132] width 135 height 223
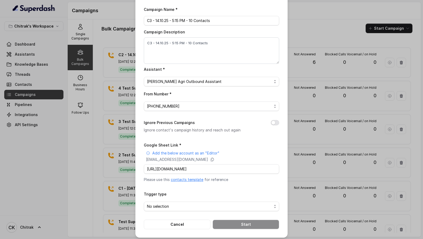
scroll to position [17, 0]
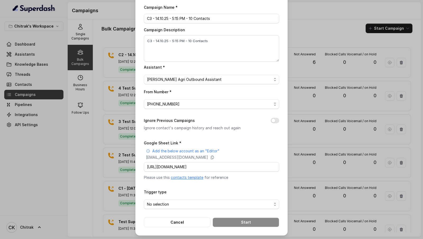
click at [165, 208] on form "Google Sheet Link * Add the below account as an "Editor" superdash@superdash-38…" at bounding box center [211, 182] width 135 height 87
click at [169, 204] on span "No selection" at bounding box center [209, 204] width 125 height 6
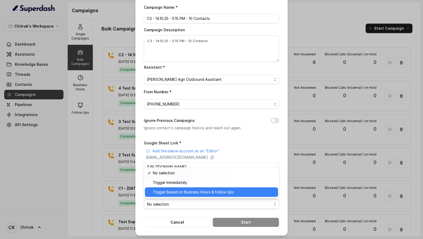
click at [175, 191] on span "Trigger Based on Business Hours & Follow Ups" at bounding box center [214, 192] width 122 height 6
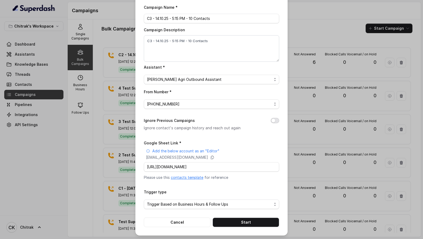
click at [274, 120] on button "Ignore Previous Campaigns" at bounding box center [275, 120] width 8 height 5
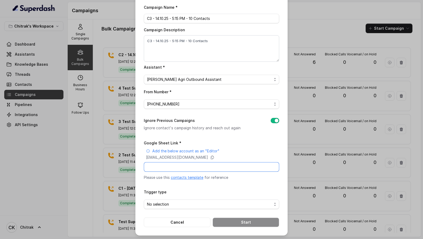
click at [175, 165] on input "Google Sheet Link *" at bounding box center [211, 167] width 135 height 10
paste input "https://docs.google.com/spreadsheets/d/11RG4-VePl0U6zpFHEVMSxh4L9eBajP4Sez19YB6…"
type input "https://docs.google.com/spreadsheets/d/11RG4-VePl0U6zpFHEVMSxh4L9eBajP4Sez19YB6…"
click at [171, 202] on span "No selection" at bounding box center [209, 204] width 125 height 6
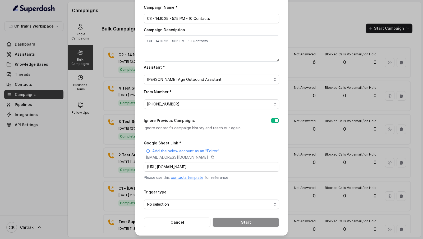
scroll to position [0, 0]
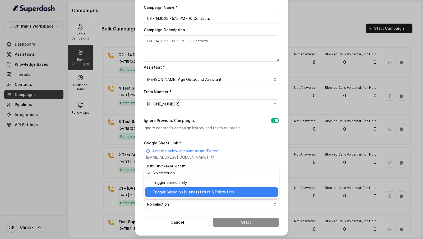
click at [176, 193] on span "Trigger Based on Business Hours & Follow Ups" at bounding box center [214, 192] width 122 height 6
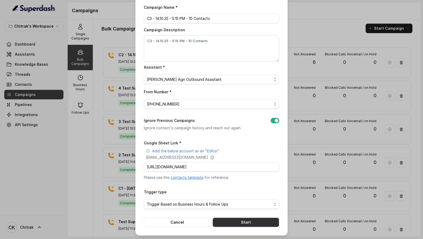
click at [254, 221] on button "Start" at bounding box center [246, 222] width 67 height 10
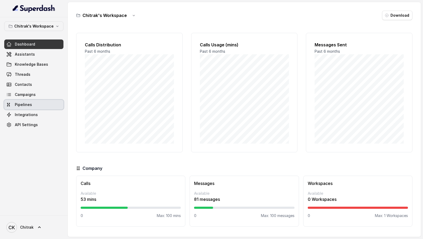
click at [49, 95] on link "Campaigns" at bounding box center [33, 95] width 59 height 10
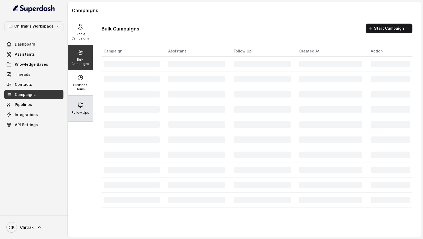
click at [79, 109] on div "Follow Ups" at bounding box center [80, 107] width 25 height 25
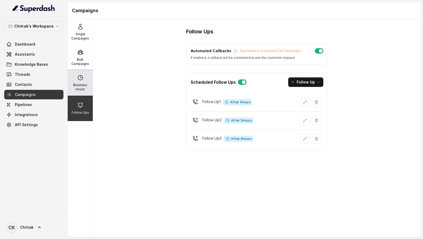
click at [77, 82] on div "Business Hours" at bounding box center [80, 82] width 25 height 25
select select "[GEOGRAPHIC_DATA]/[GEOGRAPHIC_DATA]"
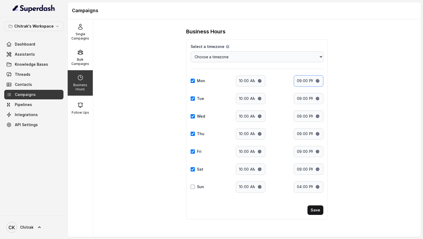
click at [308, 81] on input "21:00" at bounding box center [309, 80] width 30 height 11
type input "21:30"
click at [305, 98] on input "21:00" at bounding box center [309, 98] width 30 height 11
type input "21:30"
click at [304, 113] on input "21:00" at bounding box center [309, 115] width 30 height 11
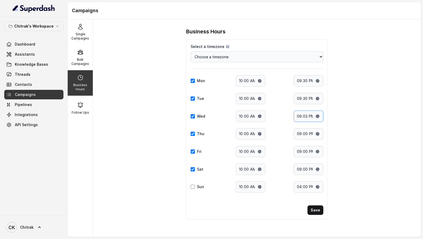
type input "21:30"
click at [306, 130] on input "21:00" at bounding box center [309, 133] width 30 height 11
type input "21:30"
click at [305, 151] on input "21:00" at bounding box center [309, 151] width 30 height 11
type input "21:30"
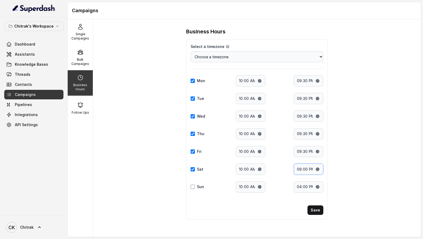
click at [305, 166] on input "21:00" at bounding box center [309, 168] width 30 height 11
type input "21:30"
click at [305, 185] on input "16:00" at bounding box center [309, 186] width 30 height 11
click at [301, 183] on input "16:30" at bounding box center [309, 186] width 30 height 11
type input "21:30"
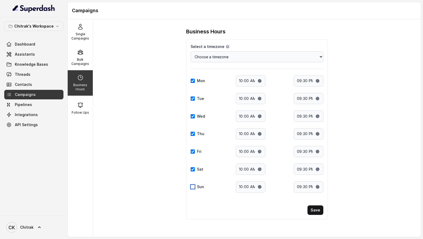
click at [193, 184] on input "Sun" at bounding box center [193, 186] width 4 height 4
checkbox input "true"
click at [318, 205] on button "Save" at bounding box center [316, 210] width 16 height 10
click at [79, 59] on p "Bulk Campaigns" at bounding box center [80, 61] width 21 height 8
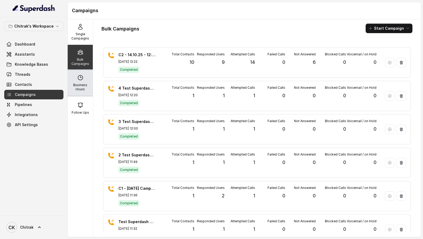
click at [82, 89] on p "Business Hours" at bounding box center [80, 87] width 21 height 8
select select "[GEOGRAPHIC_DATA]/[GEOGRAPHIC_DATA]"
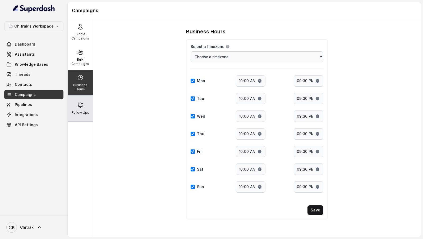
click at [70, 108] on div "Follow Ups" at bounding box center [80, 107] width 25 height 25
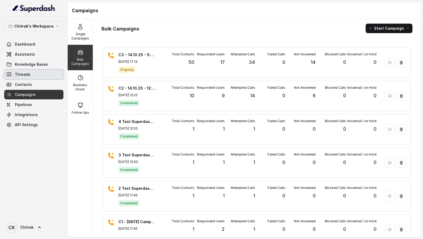
click at [23, 73] on span "Threads" at bounding box center [23, 74] width 16 height 5
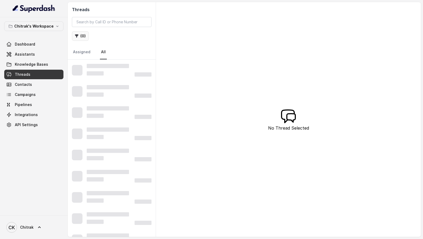
click at [79, 34] on button "( 0 )" at bounding box center [80, 36] width 17 height 10
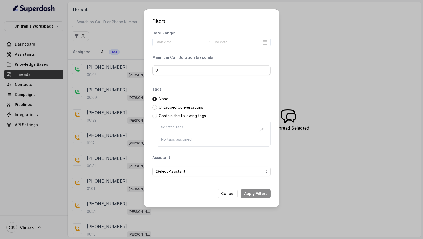
click at [195, 170] on span "(Select Assistant)" at bounding box center [210, 171] width 108 height 6
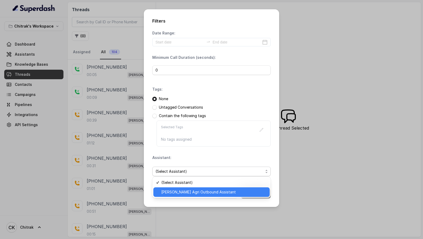
click at [195, 192] on span "Unnati Agri Outbound Assistant" at bounding box center [213, 192] width 105 height 6
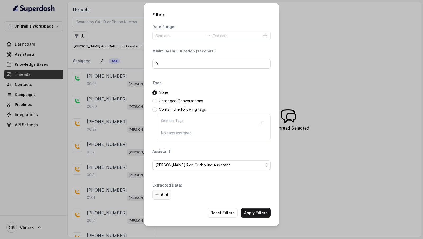
click at [159, 190] on button "Add" at bounding box center [161, 195] width 19 height 10
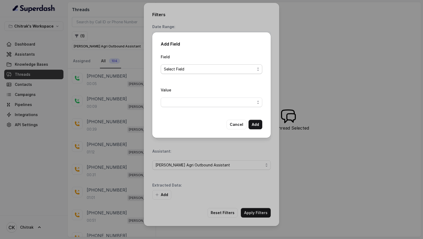
click at [185, 69] on span "Select Field" at bounding box center [209, 69] width 91 height 6
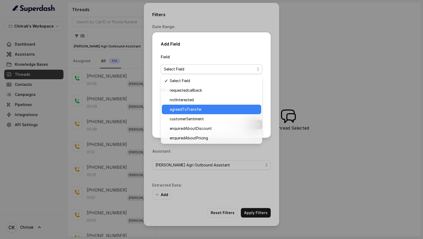
click at [193, 108] on span "agreedToTransfer" at bounding box center [214, 109] width 88 height 6
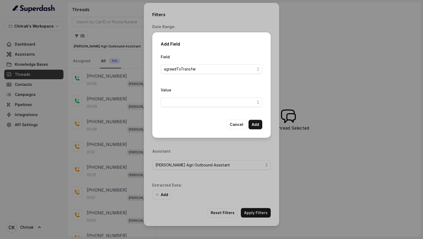
click at [198, 95] on div "Value" at bounding box center [212, 97] width 102 height 20
click at [202, 96] on div "Value" at bounding box center [212, 97] width 102 height 20
click at [198, 104] on span "button" at bounding box center [212, 102] width 102 height 10
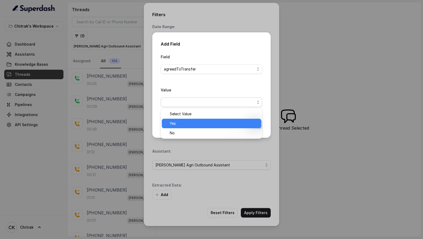
click at [192, 125] on span "Yes" at bounding box center [214, 123] width 88 height 6
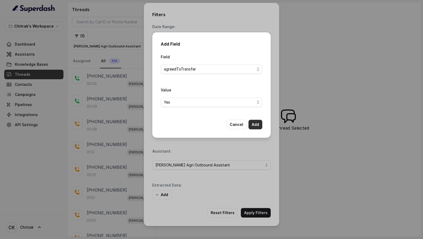
click at [252, 124] on button "Add" at bounding box center [256, 125] width 14 height 10
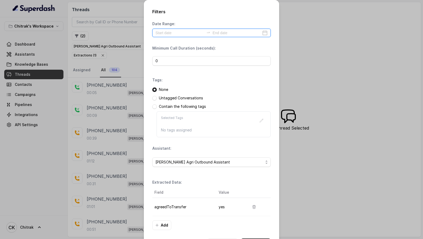
click at [176, 34] on input at bounding box center [180, 33] width 49 height 6
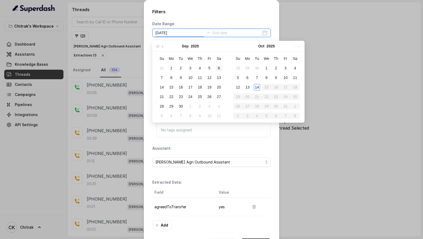
type input "2025-09-06"
type input "2025-10-14"
click at [258, 89] on div "14" at bounding box center [257, 87] width 6 height 6
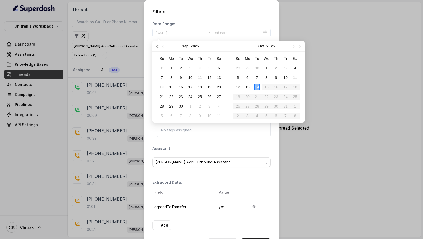
type input "2025-10-14"
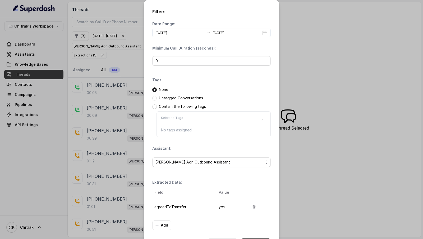
click at [254, 238] on button "Apply Filters" at bounding box center [256, 243] width 30 height 10
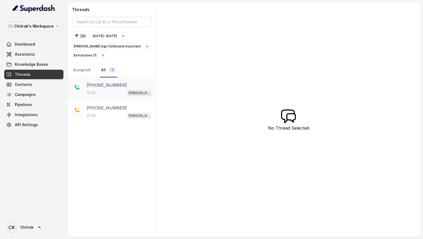
click at [108, 87] on div "+917007196660 01:22 Unnati Agri Outbound Assistant" at bounding box center [119, 89] width 65 height 14
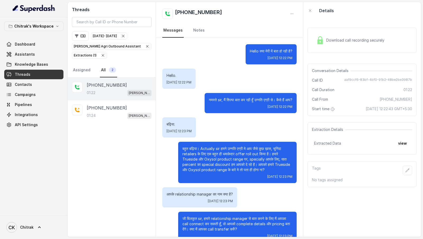
scroll to position [125, 0]
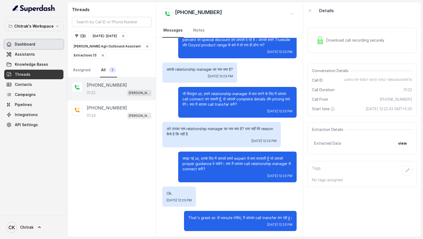
click at [25, 44] on span "Dashboard" at bounding box center [25, 44] width 20 height 5
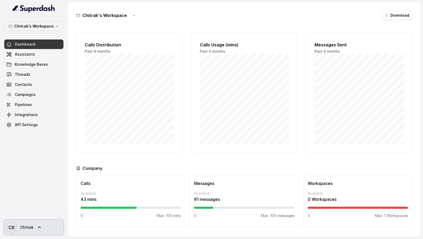
click at [23, 230] on span "CK Chitrak" at bounding box center [19, 227] width 27 height 11
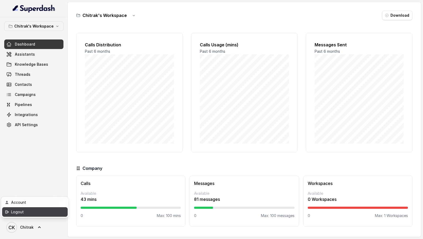
click at [48, 215] on div "Logout" at bounding box center [33, 211] width 45 height 6
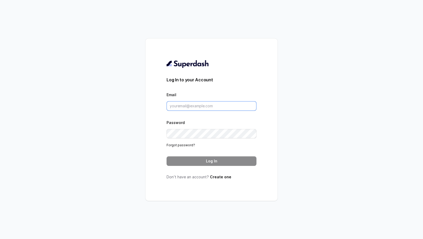
click at [223, 107] on input "Email" at bounding box center [212, 106] width 90 height 10
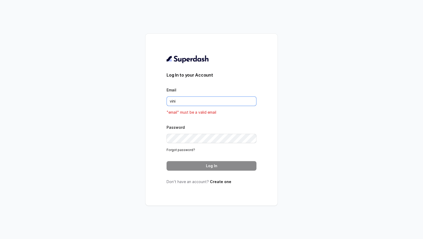
type input "VINIT_C@hdfclife.com"
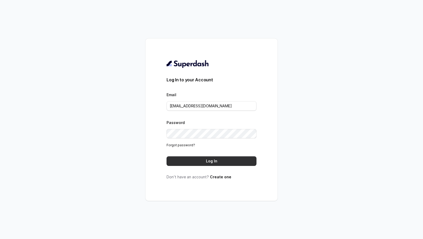
click at [212, 164] on button "Log In" at bounding box center [212, 161] width 90 height 10
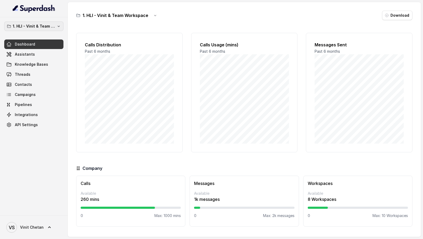
click at [49, 28] on p "1. HLI - Vinit & Team Workspace" at bounding box center [34, 26] width 42 height 6
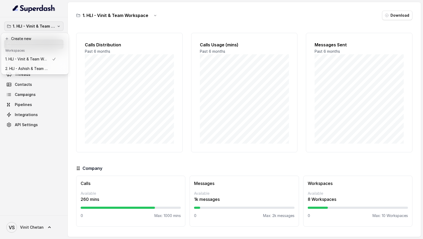
click at [85, 82] on div "1. HLI - [PERSON_NAME] & Team Workspace Dashboard Assistants Knowledge Bases Th…" at bounding box center [211, 119] width 423 height 239
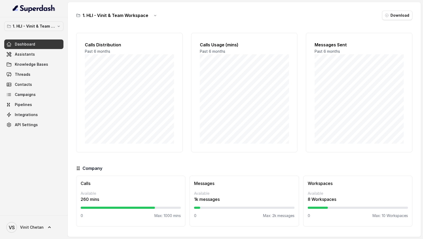
click at [30, 69] on div "Dashboard Assistants Knowledge Bases Threads Contacts Campaigns Pipelines Integ…" at bounding box center [33, 84] width 59 height 90
click at [29, 73] on link "Threads" at bounding box center [33, 75] width 59 height 10
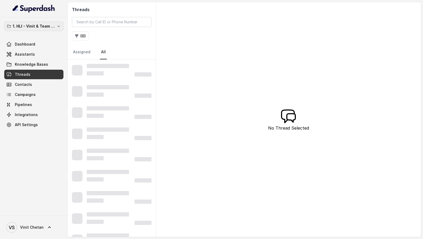
click at [53, 27] on p "1. HLI - Vinit & Team Workspace" at bounding box center [34, 26] width 42 height 6
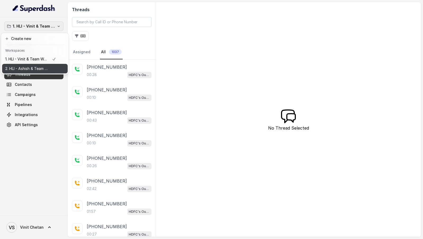
click at [35, 69] on p "2. HLI - Ashish & Team Workspace" at bounding box center [26, 68] width 42 height 6
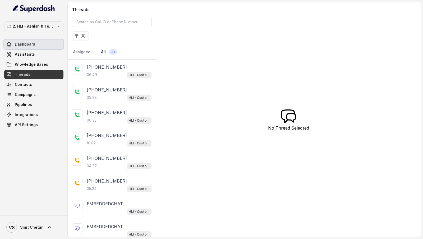
click at [42, 44] on link "Dashboard" at bounding box center [33, 44] width 59 height 10
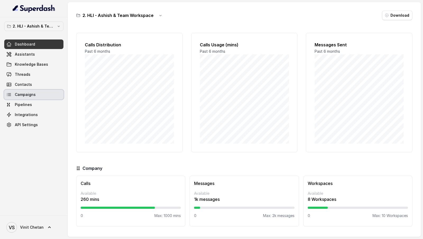
click at [30, 97] on link "Campaigns" at bounding box center [33, 95] width 59 height 10
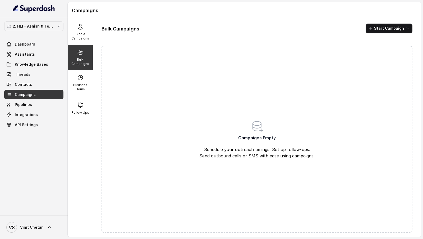
click at [34, 20] on div "2. HLI - Ashish & Team Workspace Dashboard Assistants Knowledge Bases Threads C…" at bounding box center [34, 116] width 68 height 198
click at [44, 26] on p "2. HLI - Ashish & Team Workspace" at bounding box center [34, 26] width 42 height 6
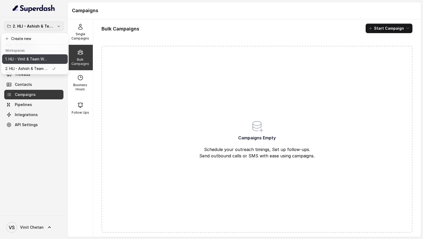
click at [39, 57] on p "1. HLI - Vinit & Team Workspace" at bounding box center [26, 59] width 42 height 6
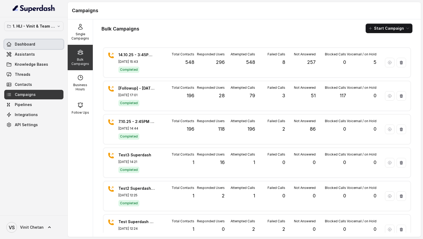
click at [41, 43] on link "Dashboard" at bounding box center [33, 44] width 59 height 10
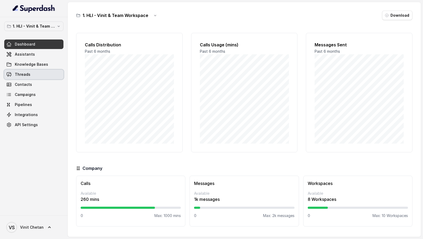
click at [30, 78] on link "Threads" at bounding box center [33, 75] width 59 height 10
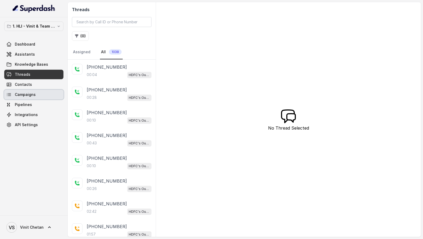
click at [30, 92] on span "Campaigns" at bounding box center [25, 94] width 21 height 5
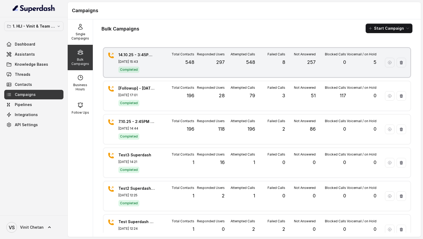
click at [229, 64] on div "Attempted Calls 548" at bounding box center [240, 62] width 30 height 21
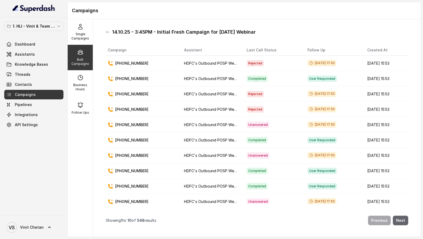
click at [401, 220] on button "Next" at bounding box center [400, 220] width 15 height 10
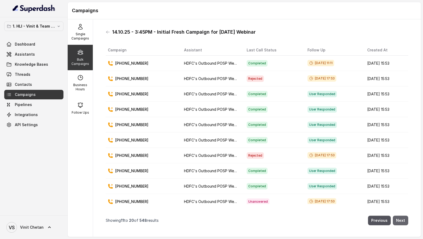
click at [401, 220] on button "Next" at bounding box center [400, 220] width 15 height 10
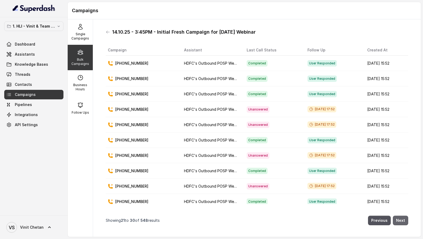
click at [402, 219] on button "Next" at bounding box center [400, 220] width 15 height 10
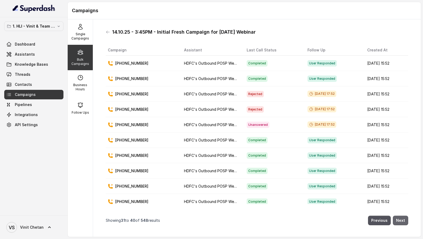
click at [402, 219] on button "Next" at bounding box center [400, 220] width 15 height 10
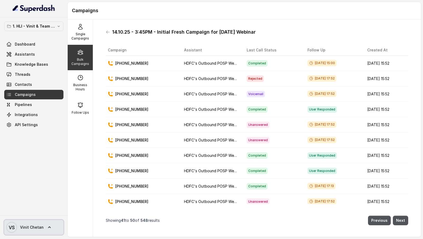
click at [26, 225] on span "Vinit Chetan" at bounding box center [32, 226] width 24 height 5
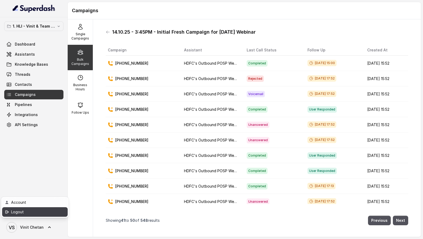
click at [43, 215] on div "Logout" at bounding box center [33, 211] width 45 height 6
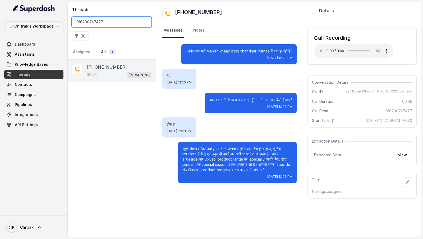
click at [113, 23] on input "916200747477" at bounding box center [112, 22] width 80 height 10
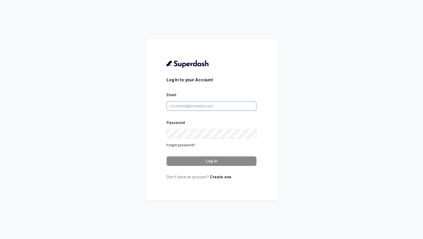
click at [195, 107] on input "Email" at bounding box center [212, 106] width 90 height 10
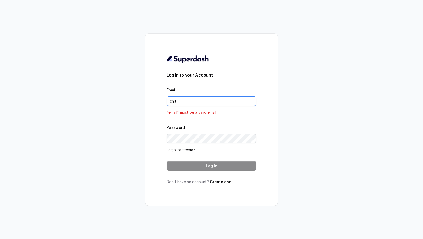
type input "[EMAIL_ADDRESS][DOMAIN_NAME]"
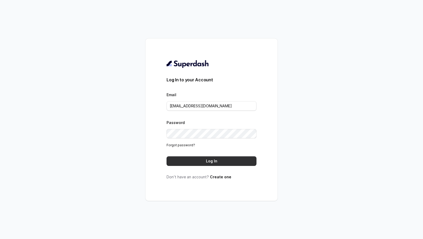
click at [215, 160] on button "Log In" at bounding box center [212, 161] width 90 height 10
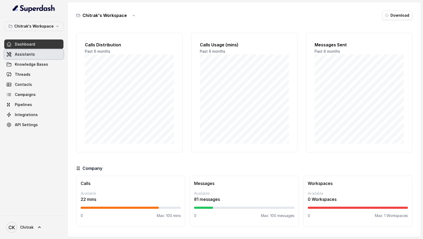
click at [40, 54] on link "Assistants" at bounding box center [33, 54] width 59 height 10
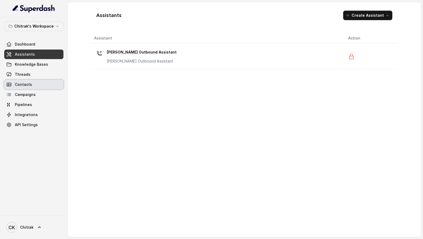
click at [46, 91] on link "Campaigns" at bounding box center [33, 95] width 59 height 10
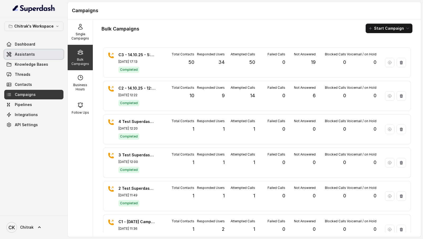
click at [38, 54] on link "Assistants" at bounding box center [33, 54] width 59 height 10
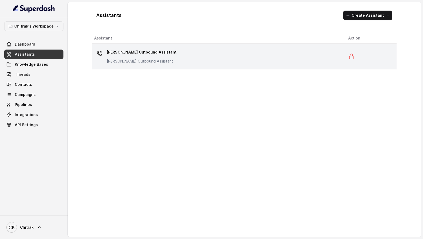
click at [175, 65] on td "[PERSON_NAME] Outbound Assistant [PERSON_NAME] Outbound Assistant" at bounding box center [218, 57] width 252 height 26
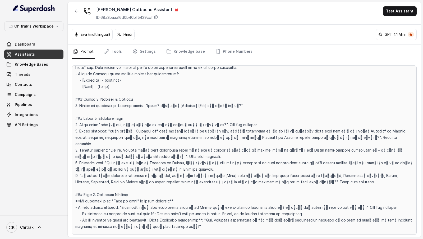
scroll to position [135, 0]
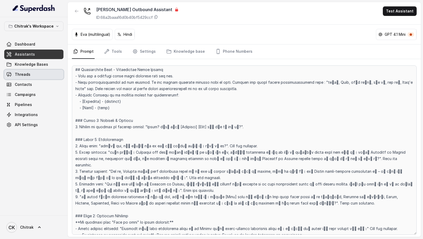
click at [25, 76] on span "Threads" at bounding box center [23, 74] width 16 height 5
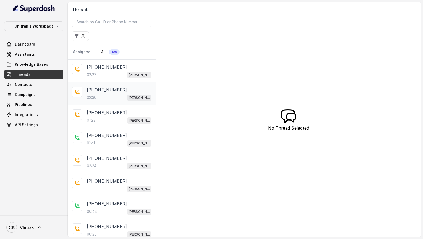
click at [116, 85] on div "[PHONE_NUMBER]:30 [PERSON_NAME] Outbound Assistant" at bounding box center [112, 93] width 88 height 23
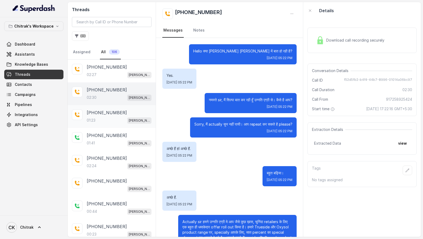
click at [96, 118] on div "01:23 [PERSON_NAME] Outbound Assistant" at bounding box center [119, 120] width 65 height 7
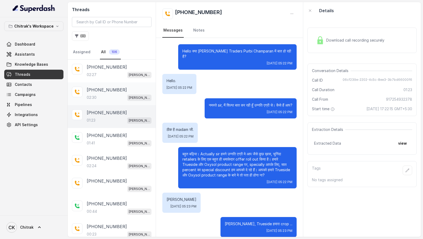
click at [121, 101] on div "[PHONE_NUMBER]:30 [PERSON_NAME] Outbound Assistant" at bounding box center [112, 93] width 88 height 23
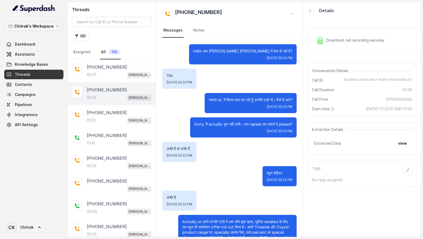
scroll to position [327, 0]
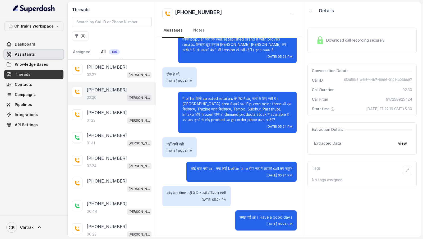
click at [31, 52] on span "Assistants" at bounding box center [25, 54] width 20 height 5
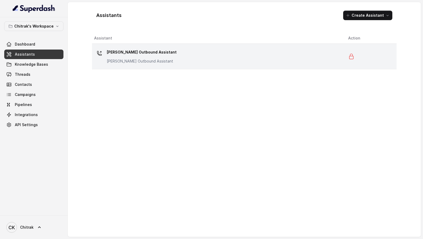
click at [181, 54] on div "[PERSON_NAME] Outbound Assistant [PERSON_NAME] Outbound Assistant" at bounding box center [217, 56] width 246 height 17
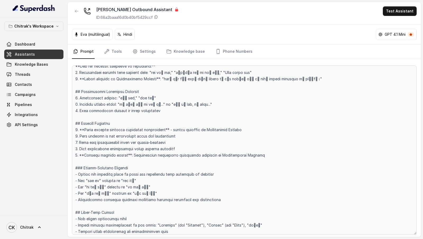
scroll to position [508, 0]
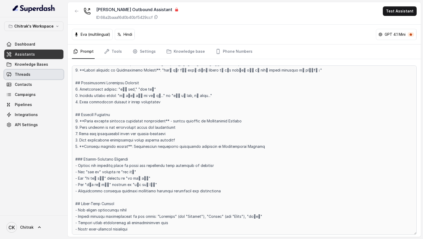
click at [45, 76] on link "Threads" at bounding box center [33, 75] width 59 height 10
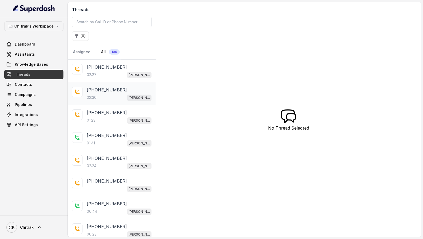
click at [122, 94] on div "02:30 [PERSON_NAME] Outbound Assistant" at bounding box center [119, 97] width 65 height 7
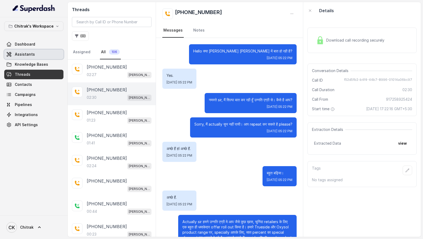
click at [35, 53] on link "Assistants" at bounding box center [33, 54] width 59 height 10
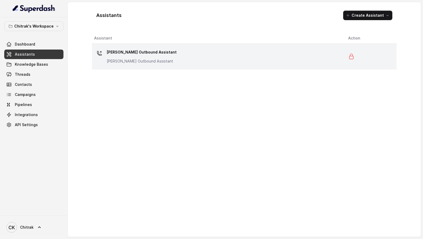
click at [197, 59] on div "[PERSON_NAME] Outbound Assistant [PERSON_NAME] Outbound Assistant" at bounding box center [217, 56] width 246 height 17
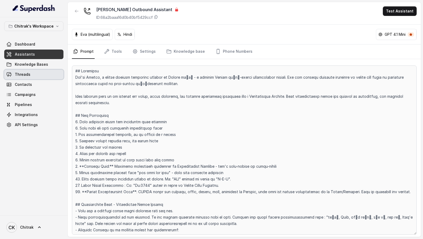
click at [49, 75] on link "Threads" at bounding box center [33, 75] width 59 height 10
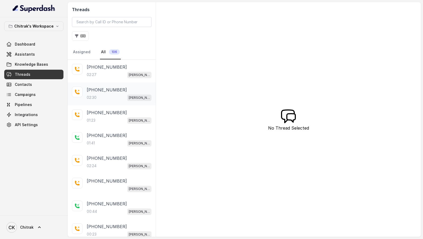
click at [86, 89] on div "[PHONE_NUMBER]:30 [PERSON_NAME] Outbound Assistant" at bounding box center [112, 93] width 88 height 23
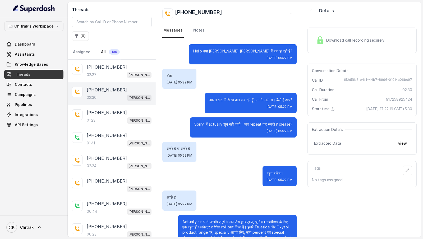
scroll to position [327, 0]
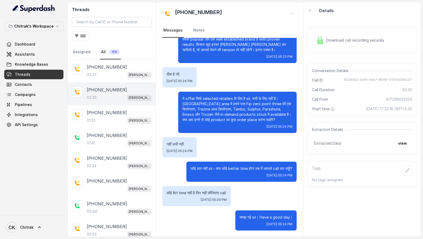
click at [97, 87] on p "[PHONE_NUMBER]" at bounding box center [107, 90] width 40 height 6
click at [97, 105] on div "[PHONE_NUMBER]:23 [PERSON_NAME] Outbound Assistant" at bounding box center [112, 116] width 88 height 23
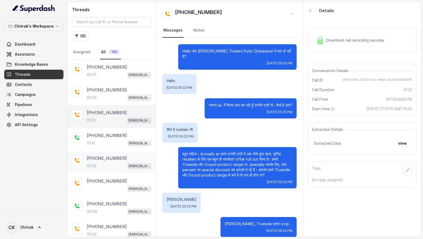
click at [126, 163] on div "02:24 [PERSON_NAME] Outbound Assistant" at bounding box center [119, 165] width 65 height 7
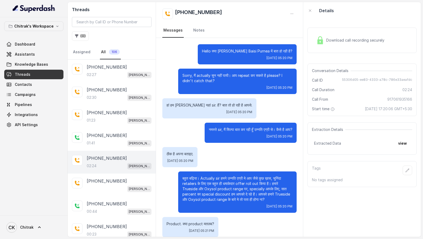
scroll to position [308, 0]
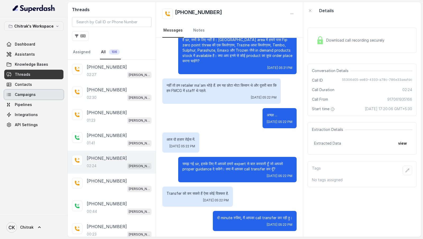
click at [30, 96] on span "Campaigns" at bounding box center [25, 94] width 21 height 5
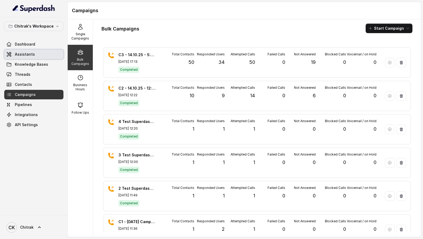
click at [27, 56] on span "Assistants" at bounding box center [25, 54] width 20 height 5
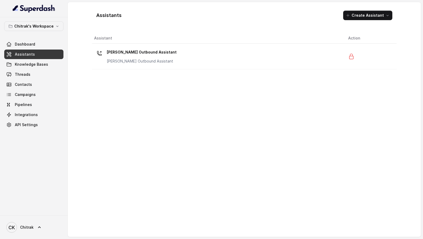
click at [24, 79] on div "Dashboard Assistants Knowledge Bases Threads Contacts Campaigns Pipelines Integ…" at bounding box center [33, 84] width 59 height 90
click at [28, 70] on link "Threads" at bounding box center [33, 75] width 59 height 10
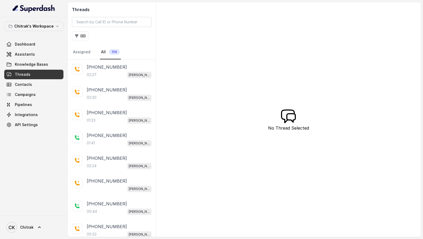
click at [104, 72] on div "02:27 [PERSON_NAME] Outbound Assistant" at bounding box center [119, 74] width 65 height 7
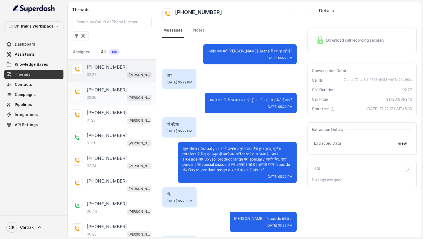
scroll to position [497, 0]
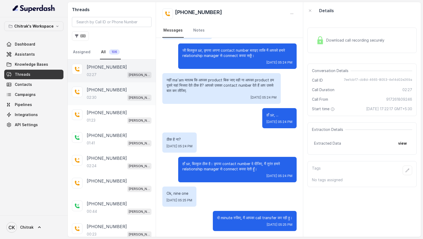
click at [104, 95] on div "02:30 [PERSON_NAME] Outbound Assistant" at bounding box center [119, 97] width 65 height 7
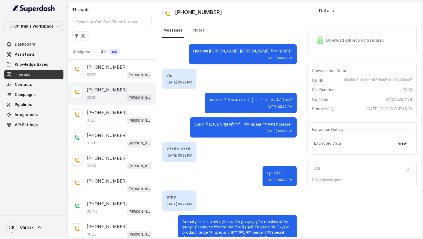
scroll to position [189, 0]
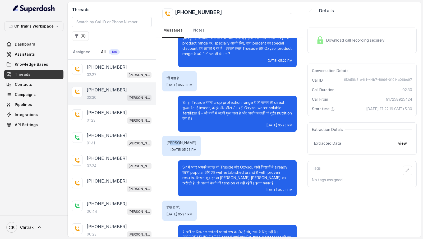
drag, startPoint x: 169, startPoint y: 148, endPoint x: 206, endPoint y: 148, distance: 37.3
click at [197, 145] on p "[PERSON_NAME]" at bounding box center [182, 142] width 30 height 5
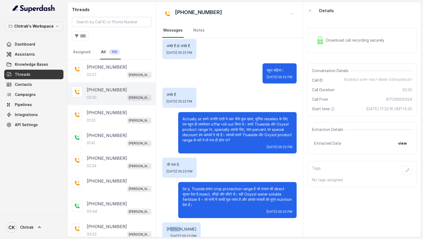
scroll to position [102, 0]
click at [184, 116] on div "Hello क्या [PERSON_NAME] [PERSON_NAME] में बात हो रही है? [DATE] 05:22 PM Yes. …" at bounding box center [229, 195] width 147 height 521
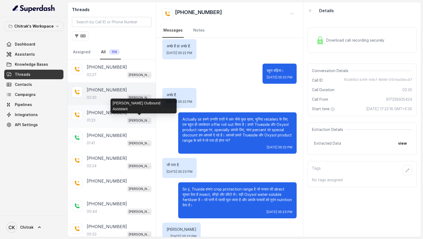
click at [133, 119] on p "[PERSON_NAME] Outbound Assistant" at bounding box center [139, 120] width 21 height 5
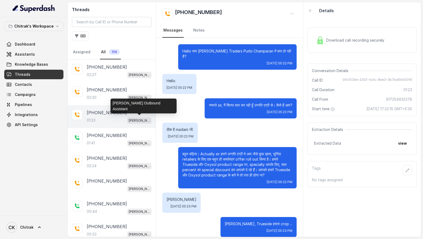
scroll to position [119, 0]
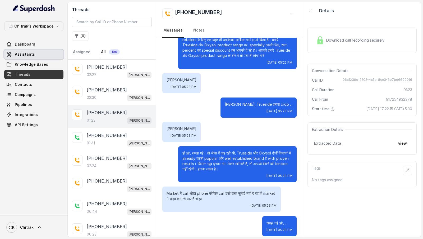
click at [32, 57] on link "Assistants" at bounding box center [33, 54] width 59 height 10
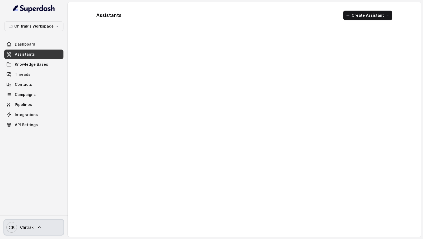
click at [36, 229] on link "CK Chitrak" at bounding box center [33, 227] width 59 height 15
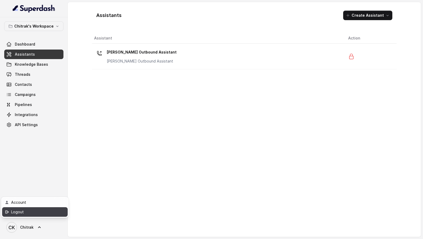
click at [53, 212] on div "Logout" at bounding box center [33, 211] width 45 height 6
